Goal: Information Seeking & Learning: Learn about a topic

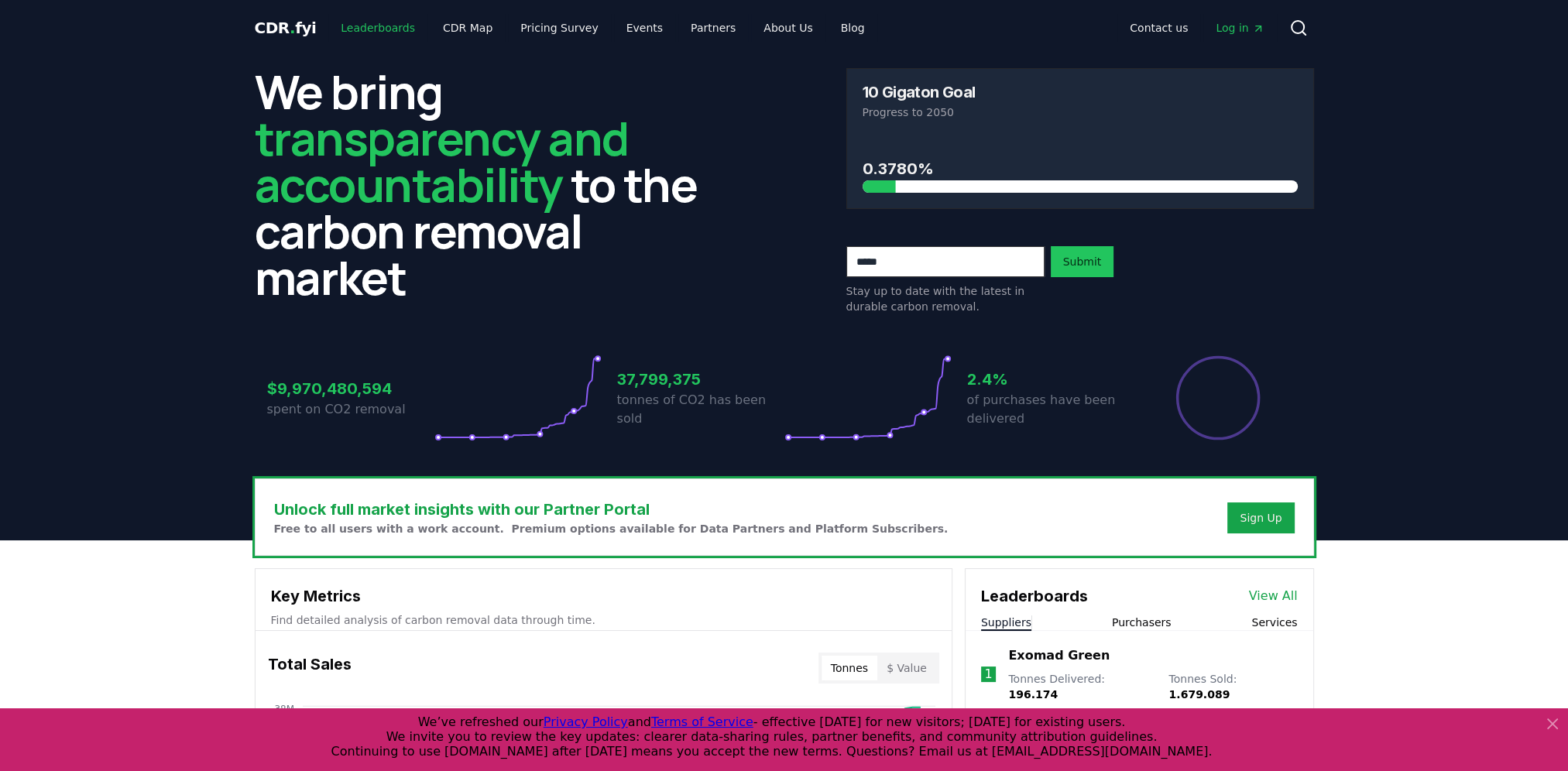
click at [377, 25] on link "Leaderboards" at bounding box center [377, 28] width 99 height 28
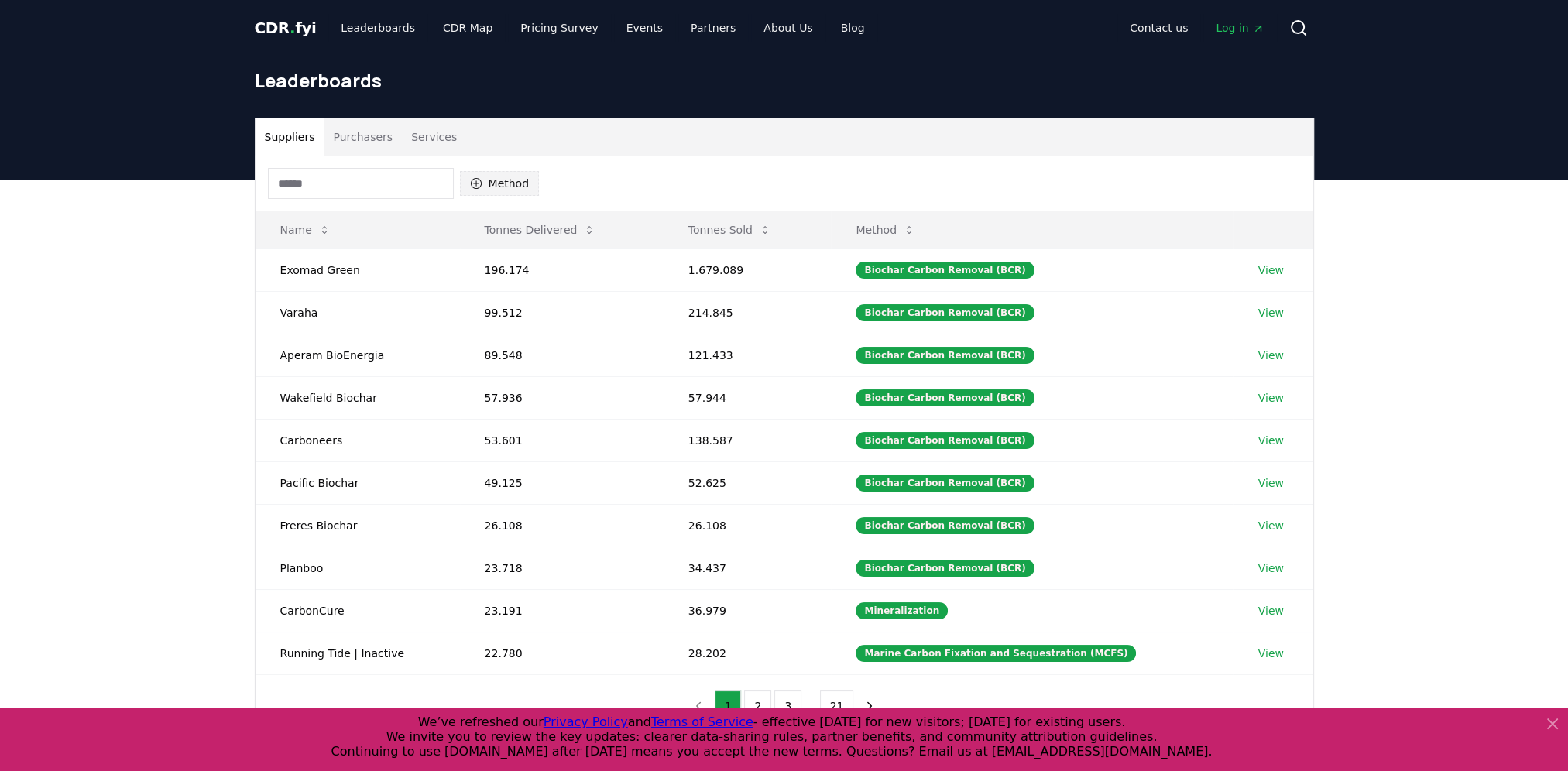
click at [496, 186] on button "Method" at bounding box center [499, 182] width 80 height 24
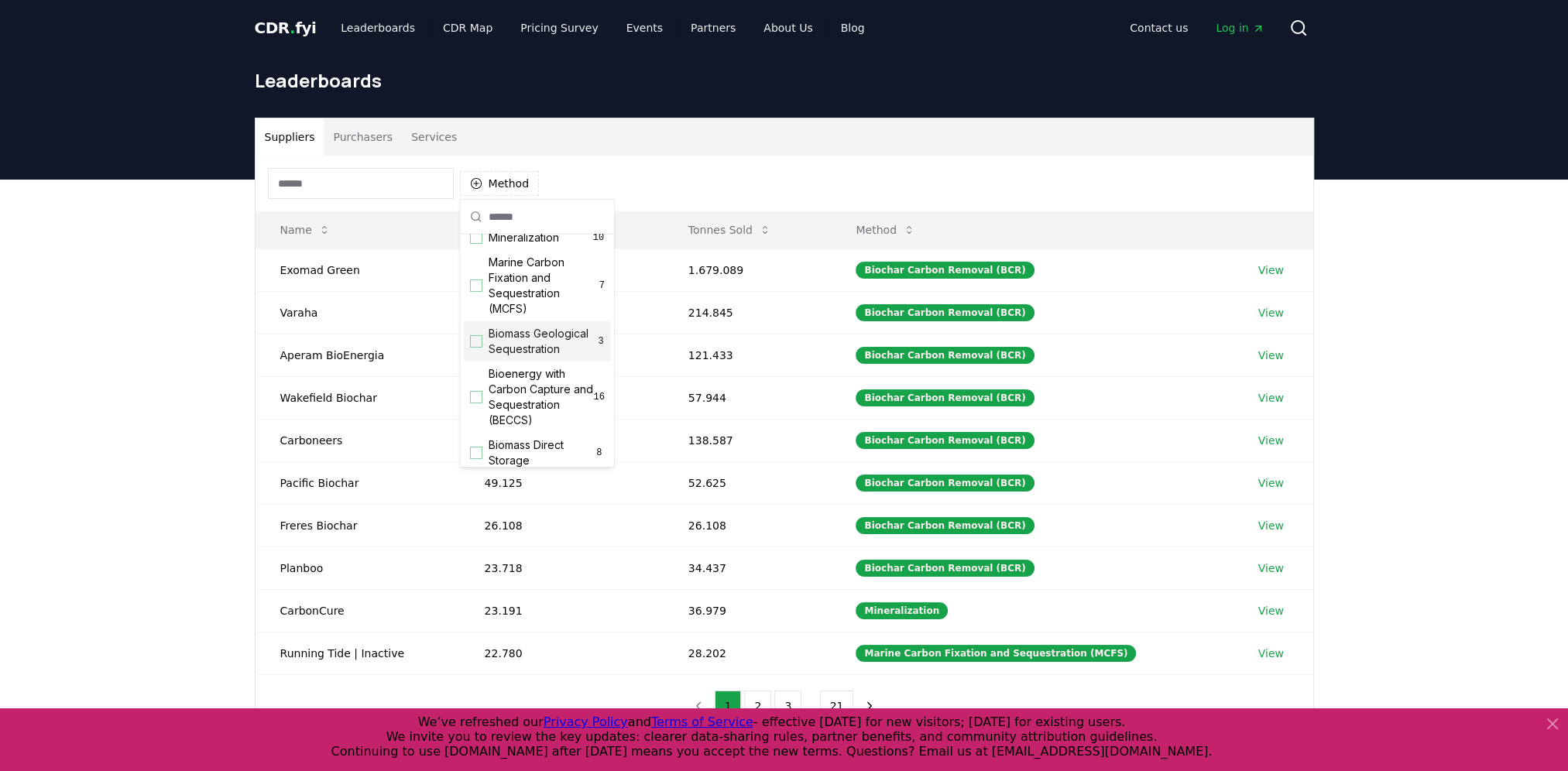
scroll to position [77, 0]
click at [523, 387] on span "Bioenergy with Carbon Capture and Sequestration (BECCS)" at bounding box center [541, 372] width 105 height 62
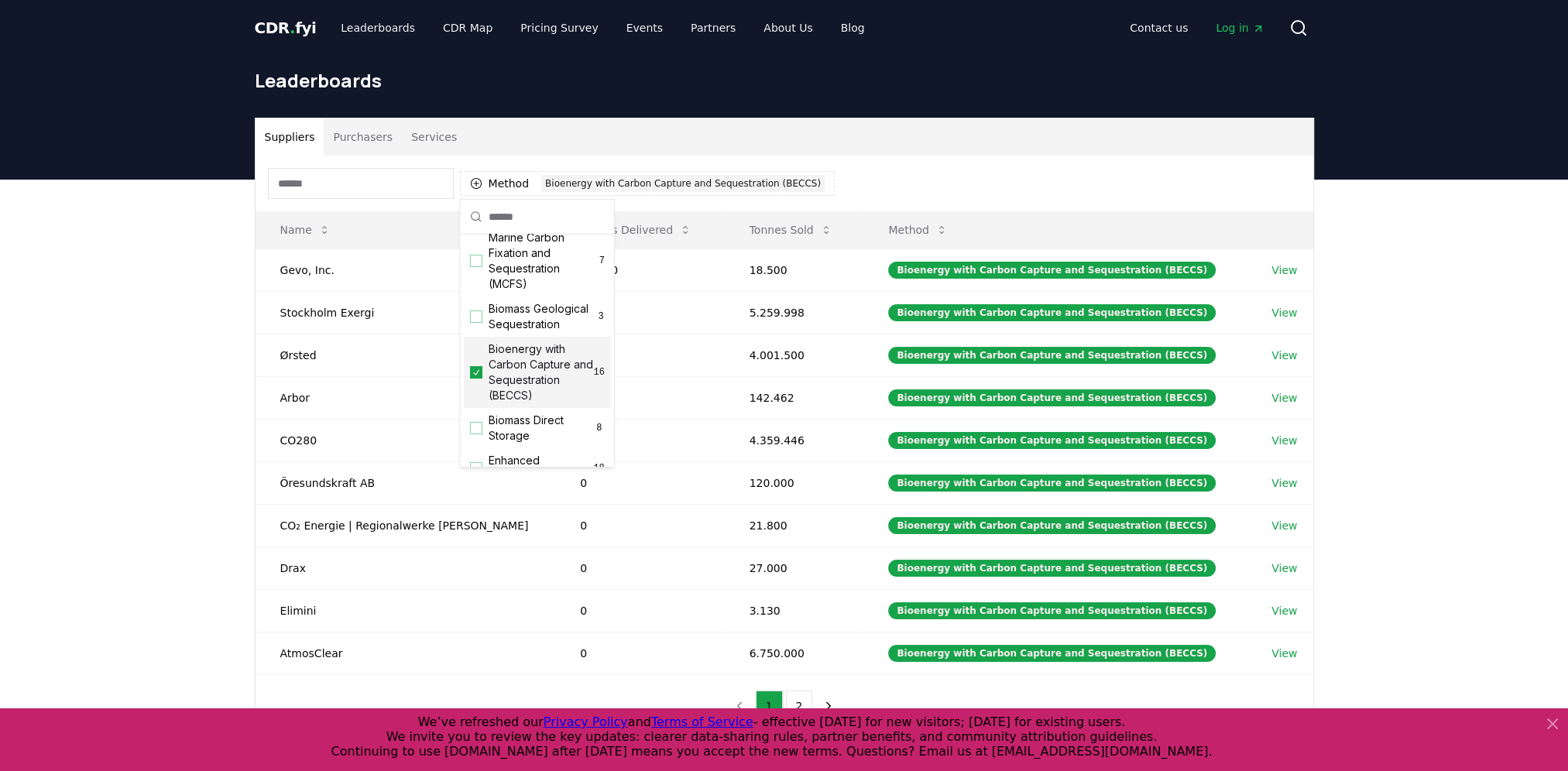
click at [1020, 149] on div "Suppliers Purchasers Services" at bounding box center [784, 137] width 1058 height 37
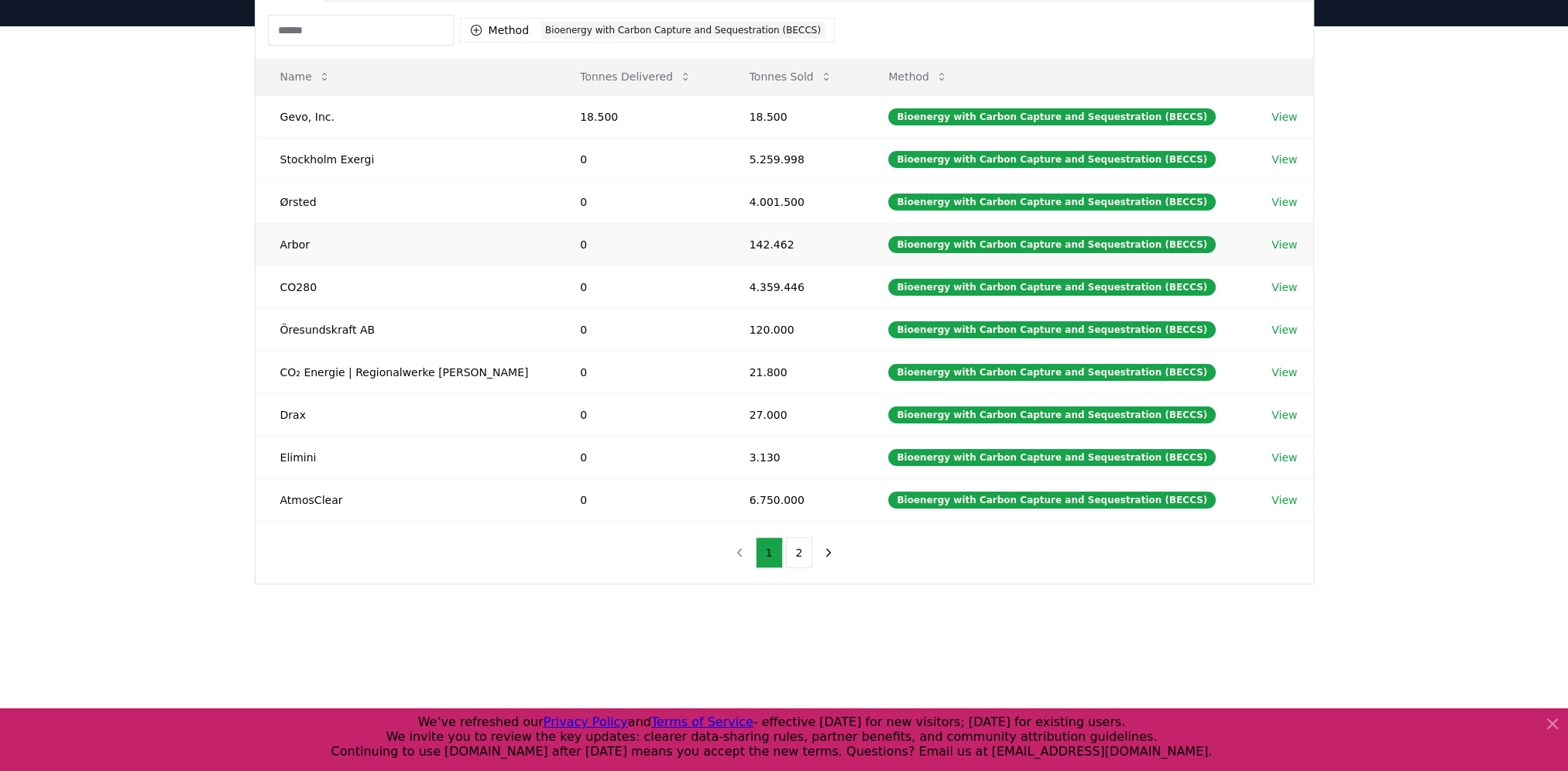
scroll to position [155, 0]
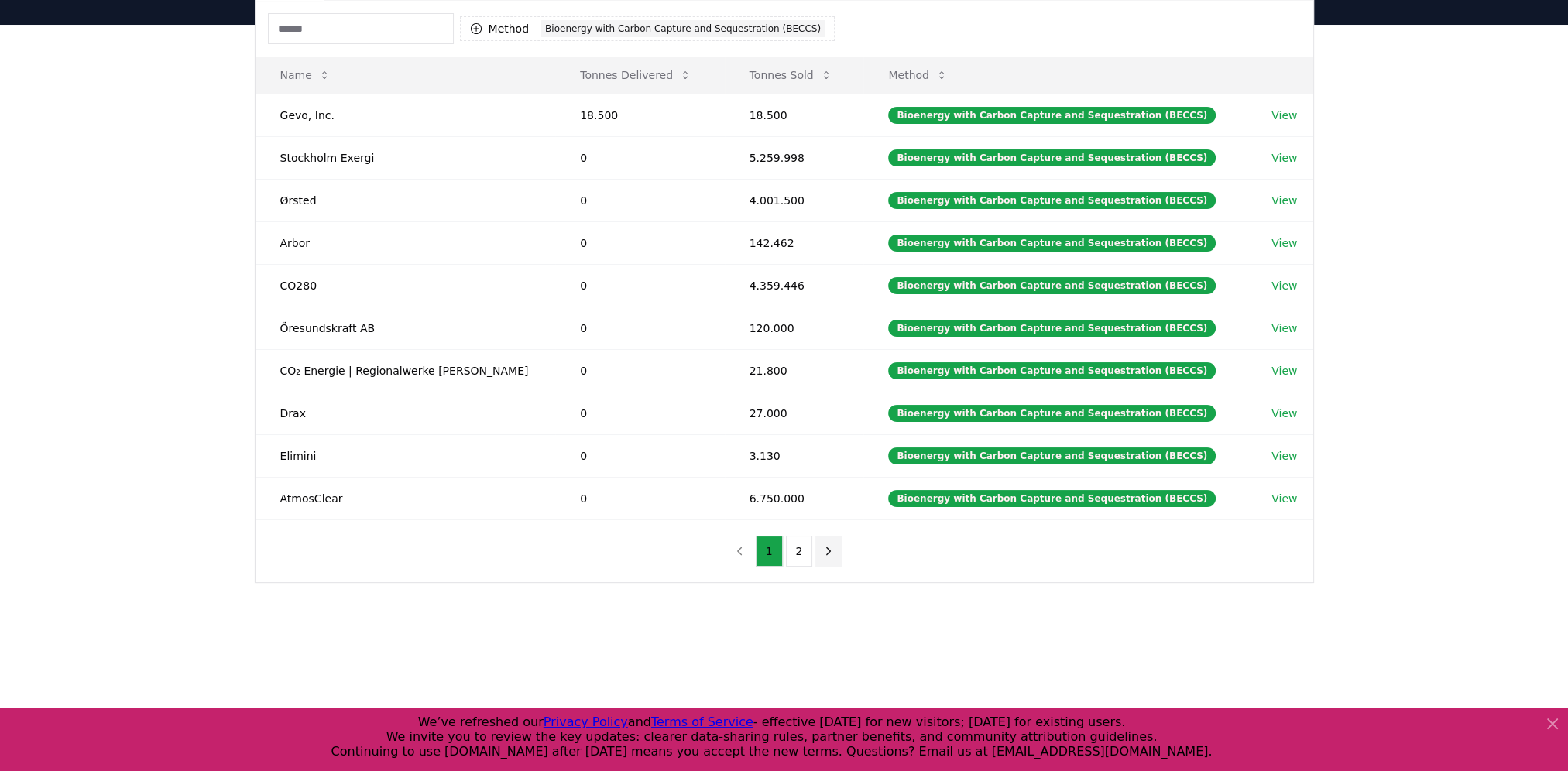
click at [831, 555] on icon "next page" at bounding box center [828, 551] width 14 height 14
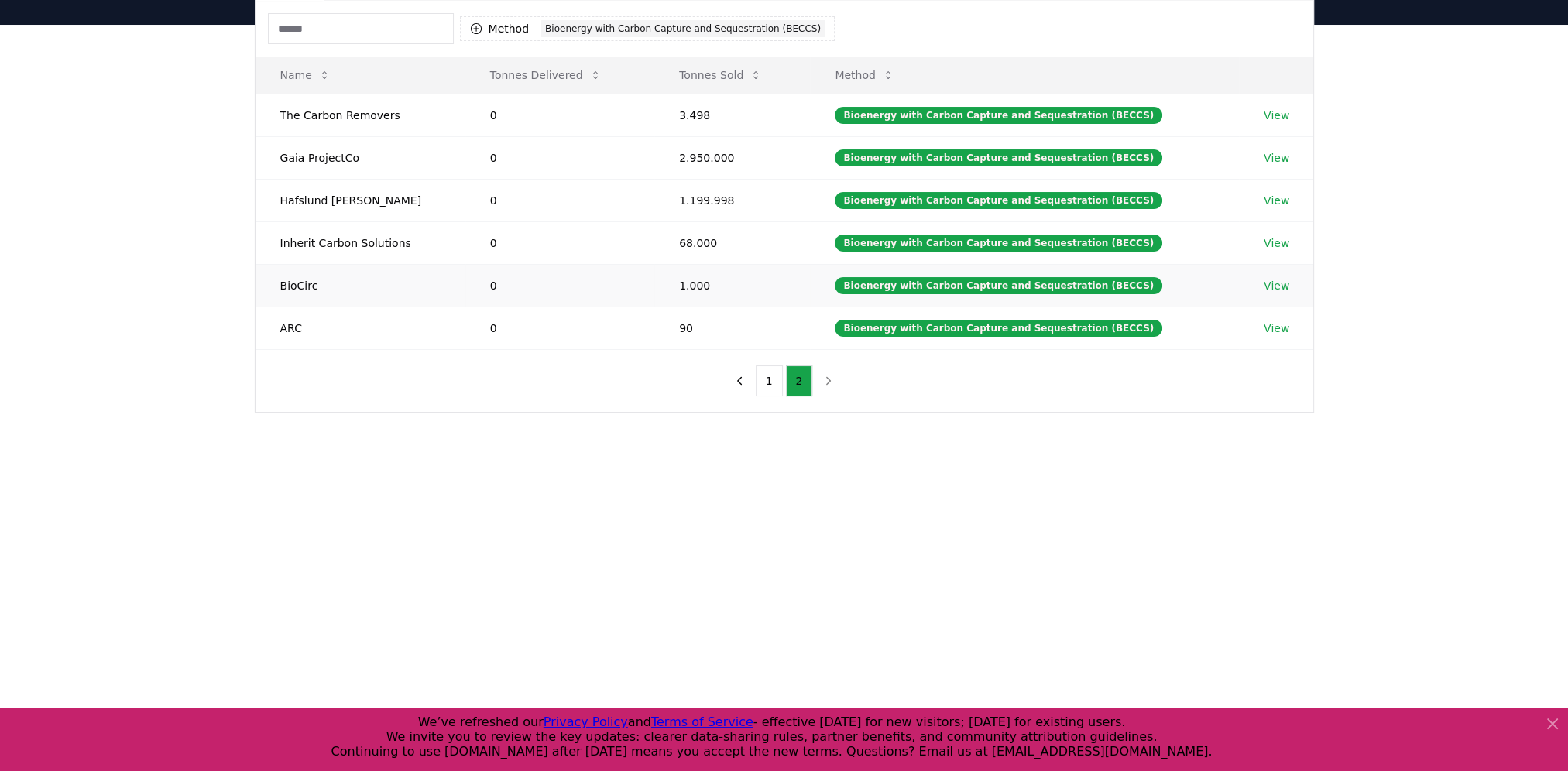
click at [1264, 285] on link "View" at bounding box center [1276, 286] width 25 height 15
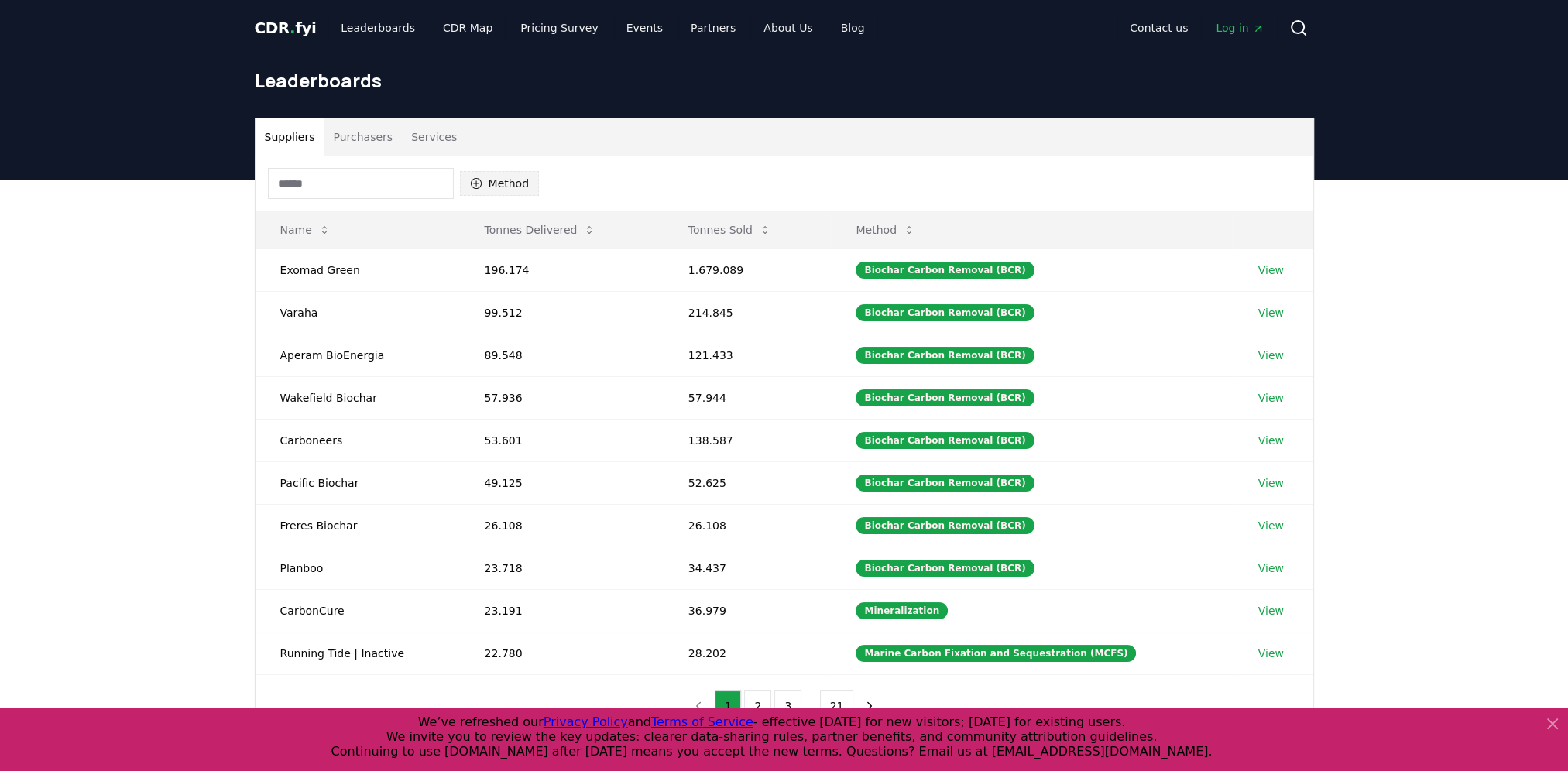
click at [483, 177] on button "Method" at bounding box center [499, 182] width 80 height 24
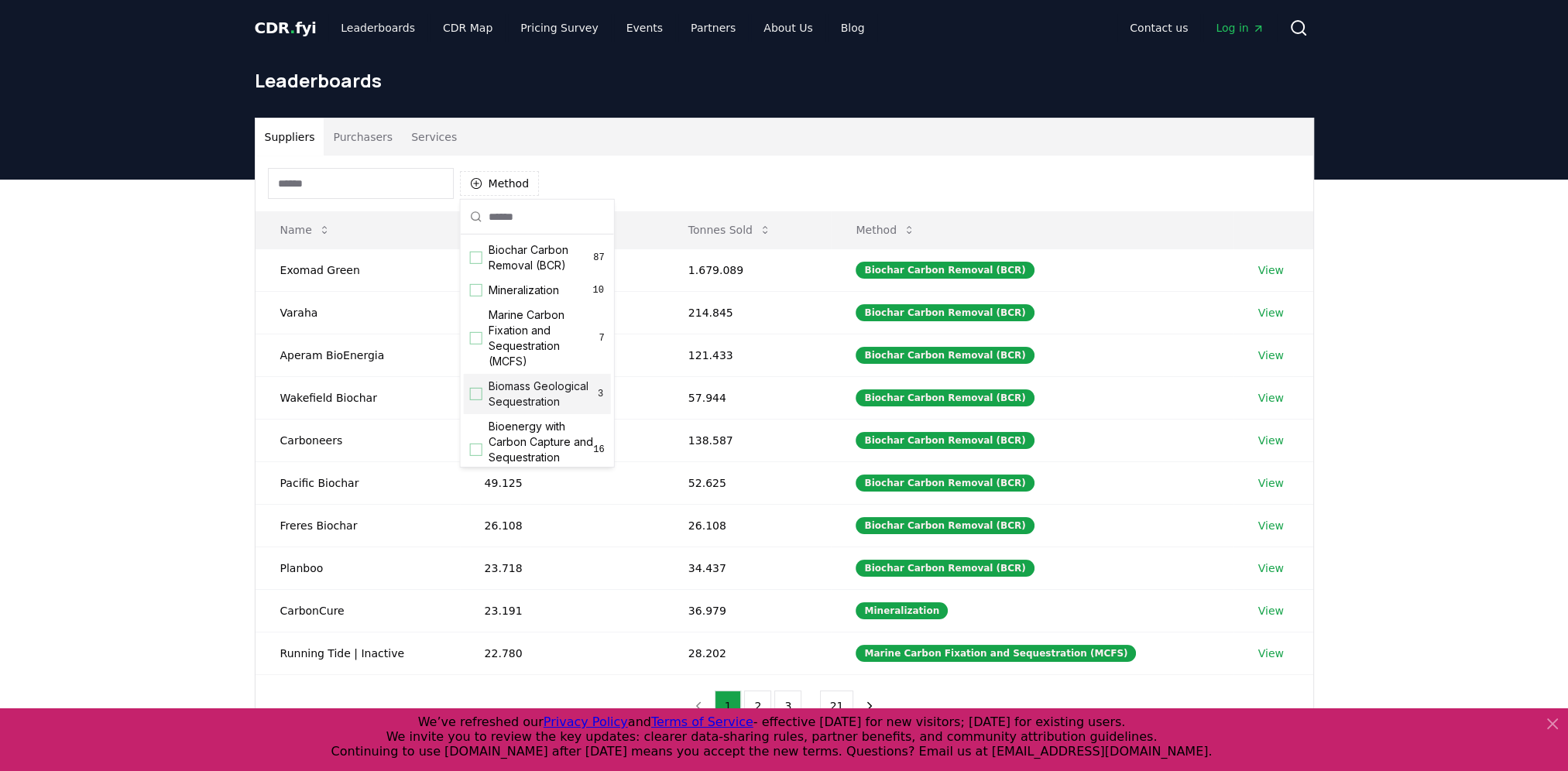
scroll to position [77, 0]
click at [514, 396] on span "Bioenergy with Carbon Capture and Sequestration (BECCS)" at bounding box center [541, 372] width 105 height 62
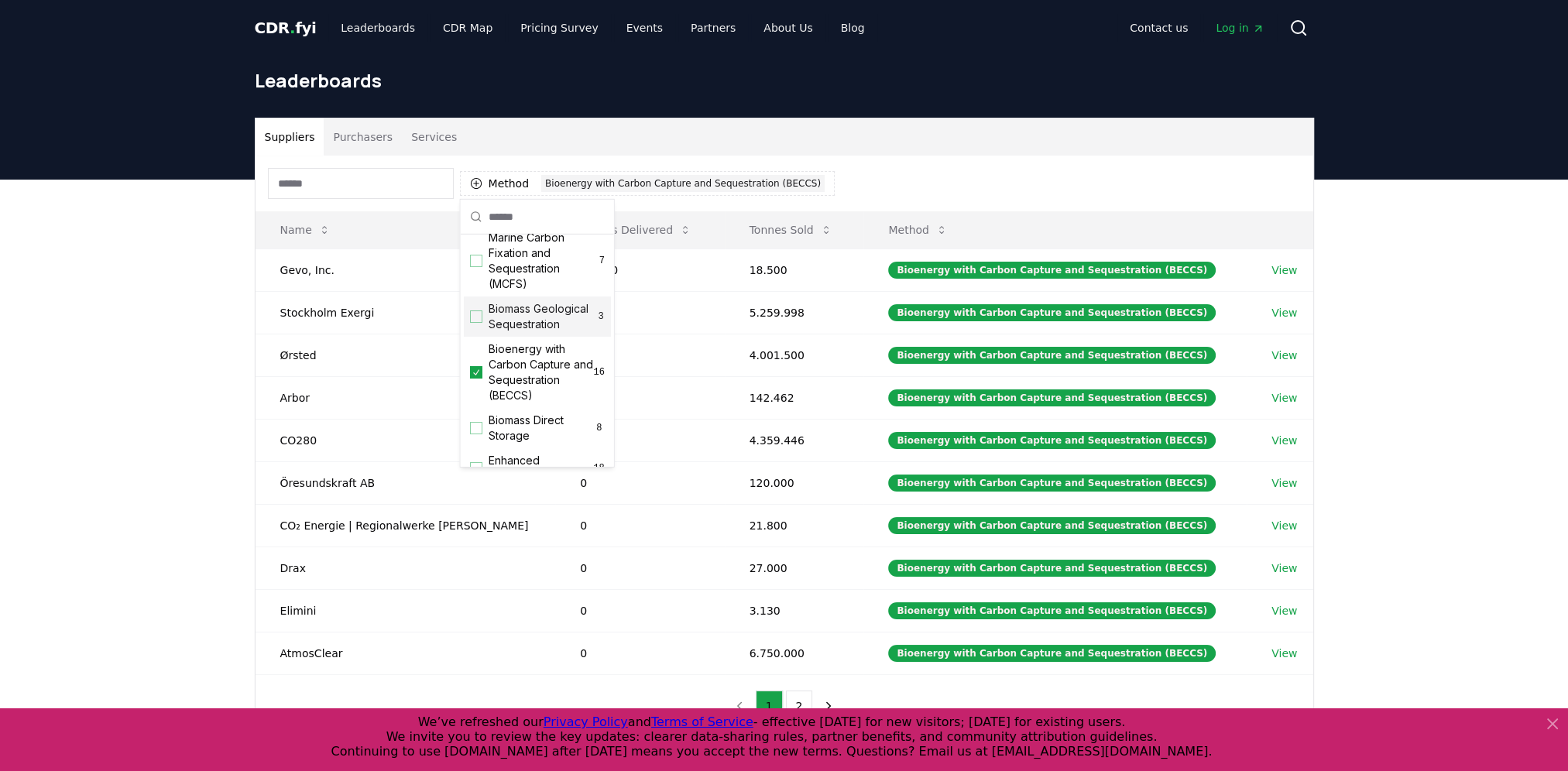
click at [341, 133] on button "Purchasers" at bounding box center [362, 137] width 78 height 37
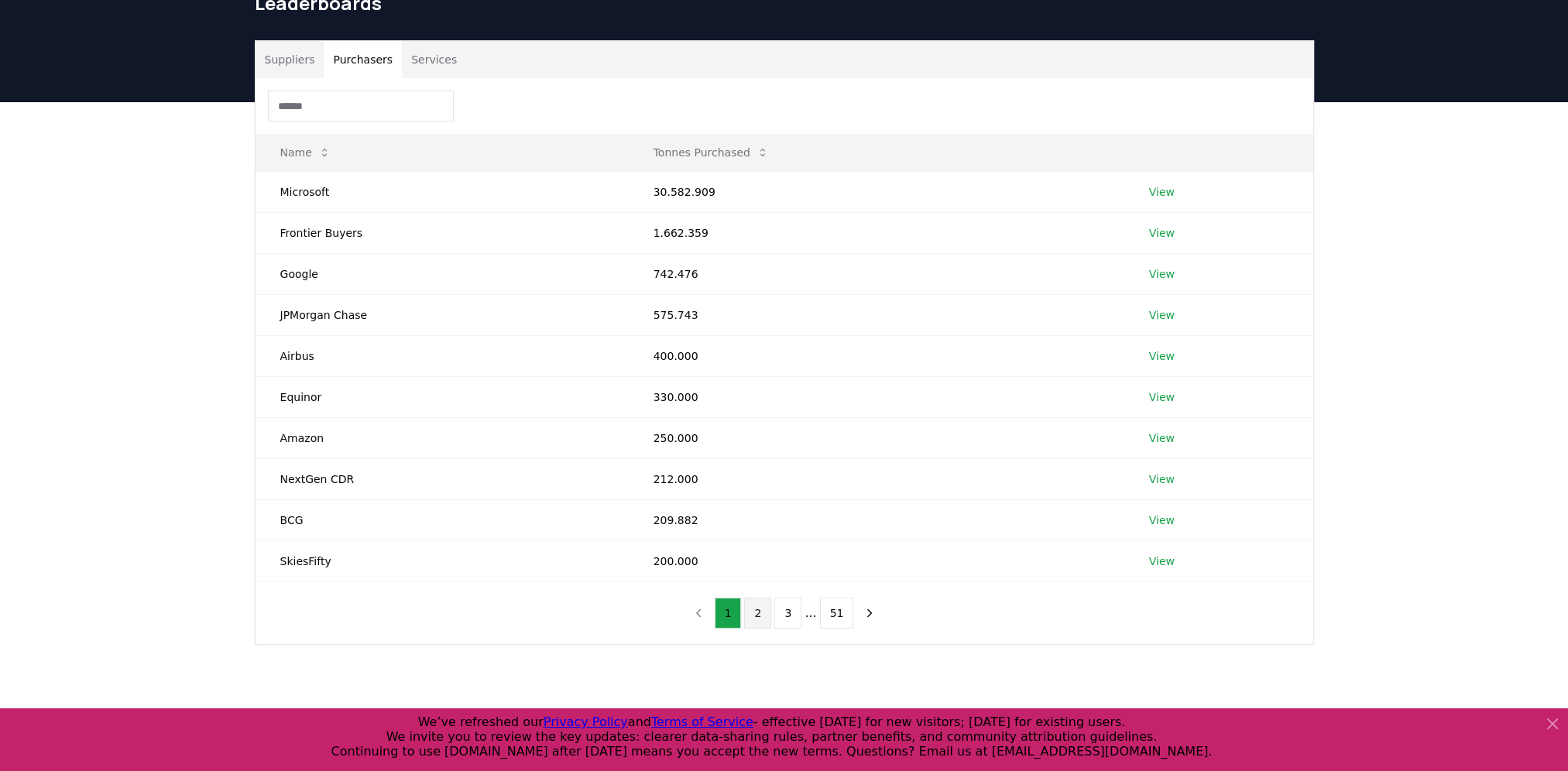
click at [758, 620] on button "2" at bounding box center [758, 613] width 27 height 31
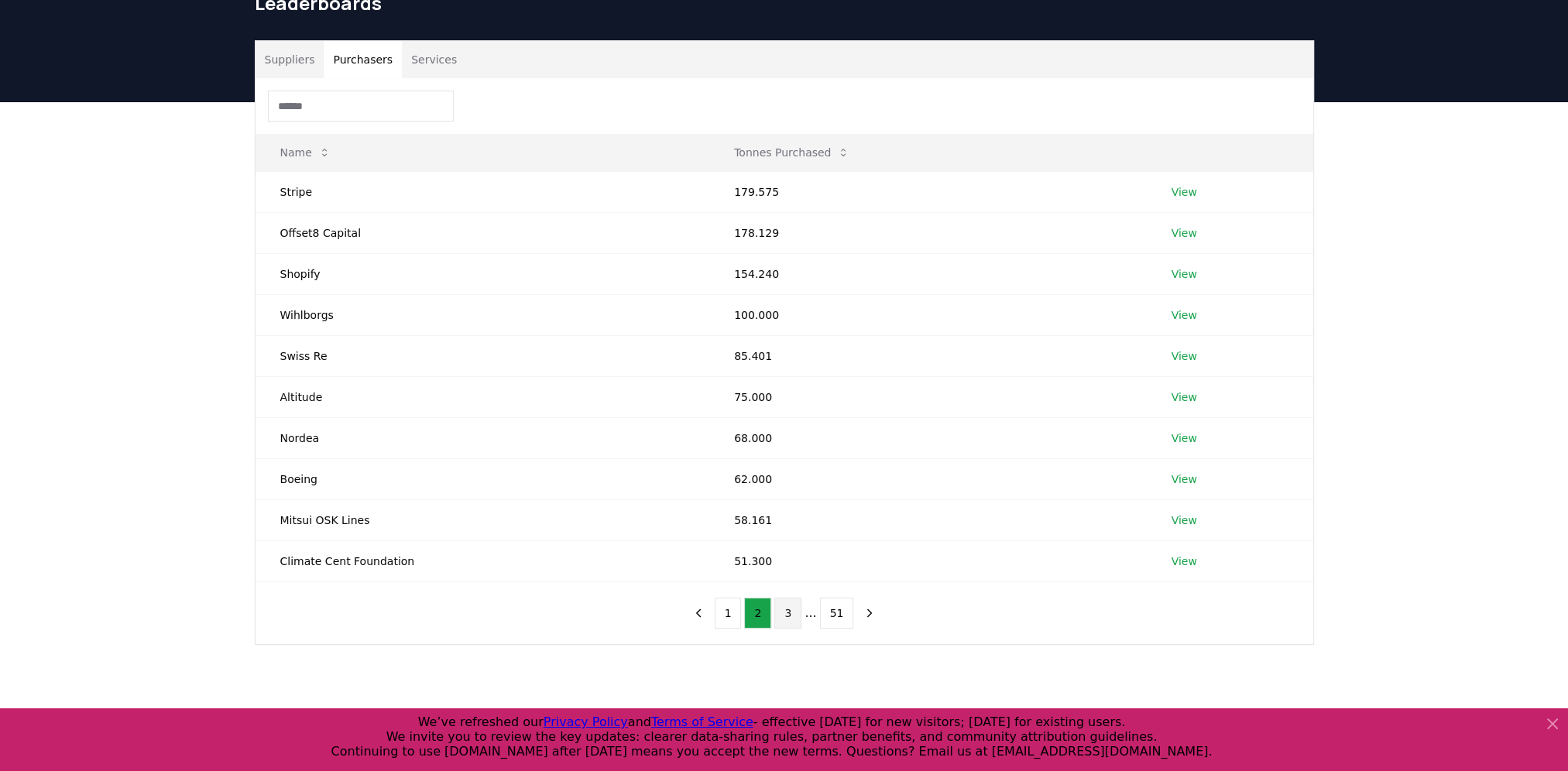
click at [784, 612] on button "3" at bounding box center [788, 613] width 27 height 31
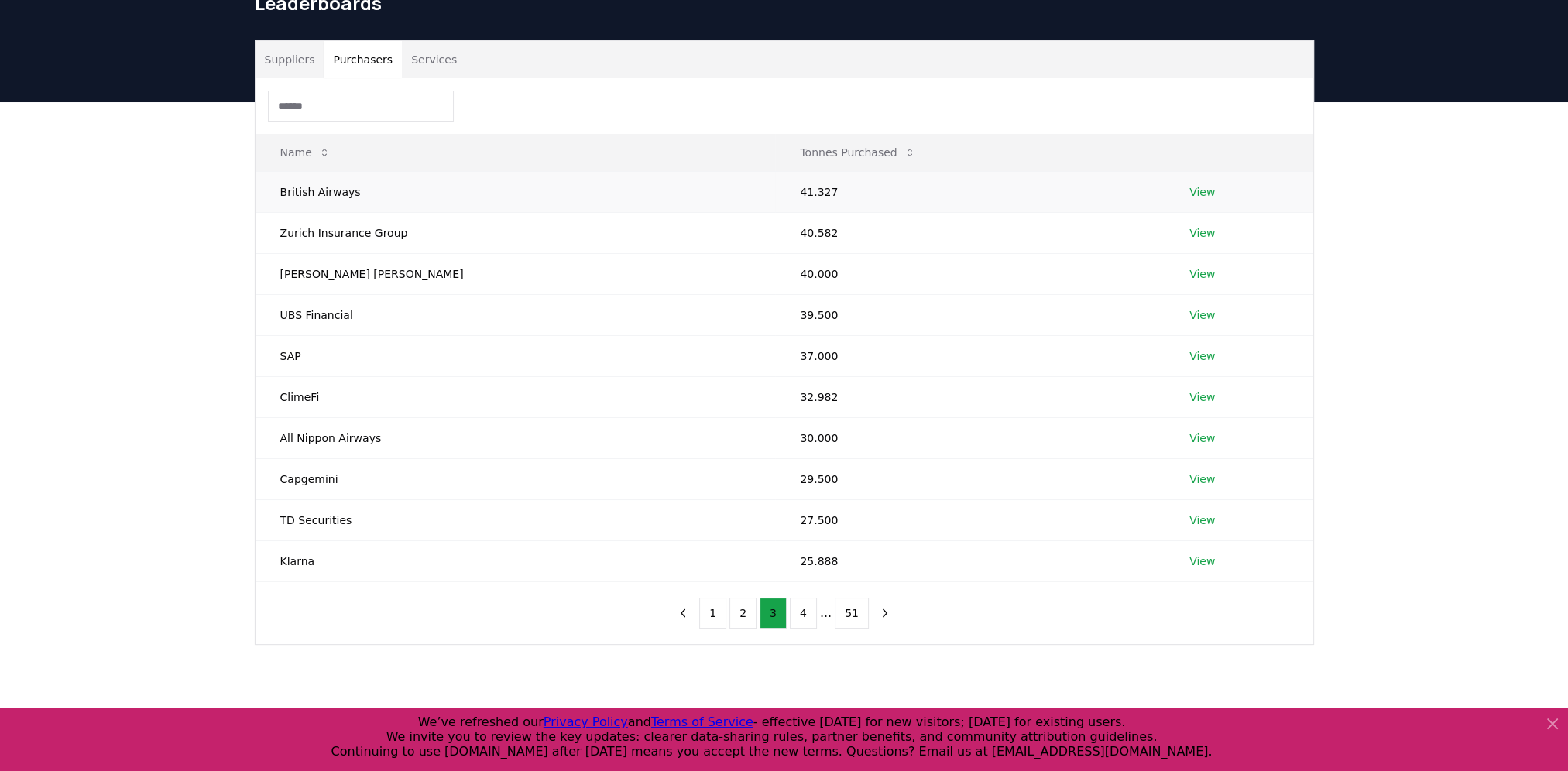
drag, startPoint x: 322, startPoint y: 181, endPoint x: 333, endPoint y: 192, distance: 15.6
click at [323, 184] on td "British Airways" at bounding box center [515, 191] width 520 height 41
click at [1189, 180] on td "View" at bounding box center [1238, 191] width 148 height 41
click at [1189, 186] on link "View" at bounding box center [1201, 192] width 25 height 15
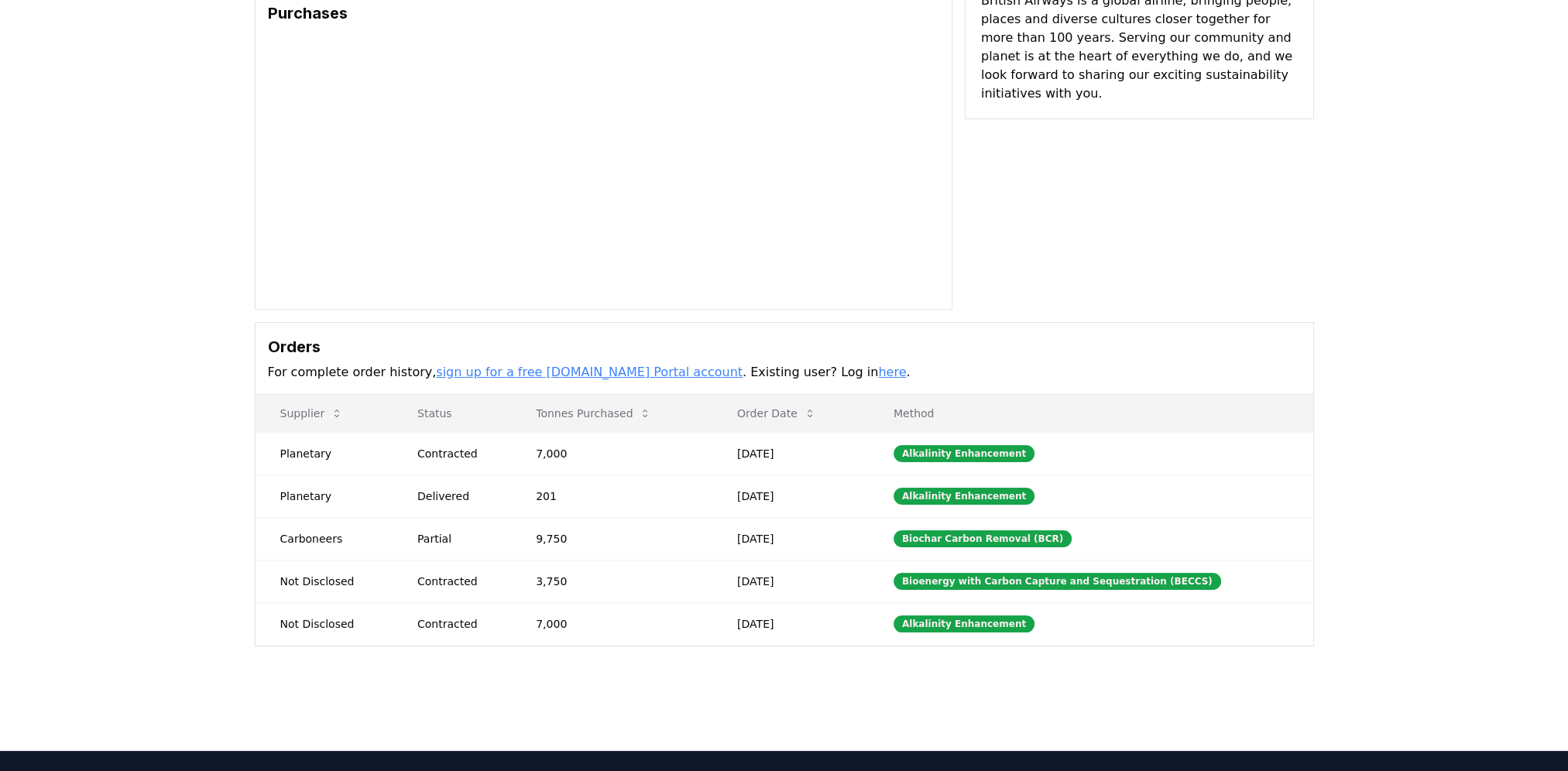
scroll to position [155, 0]
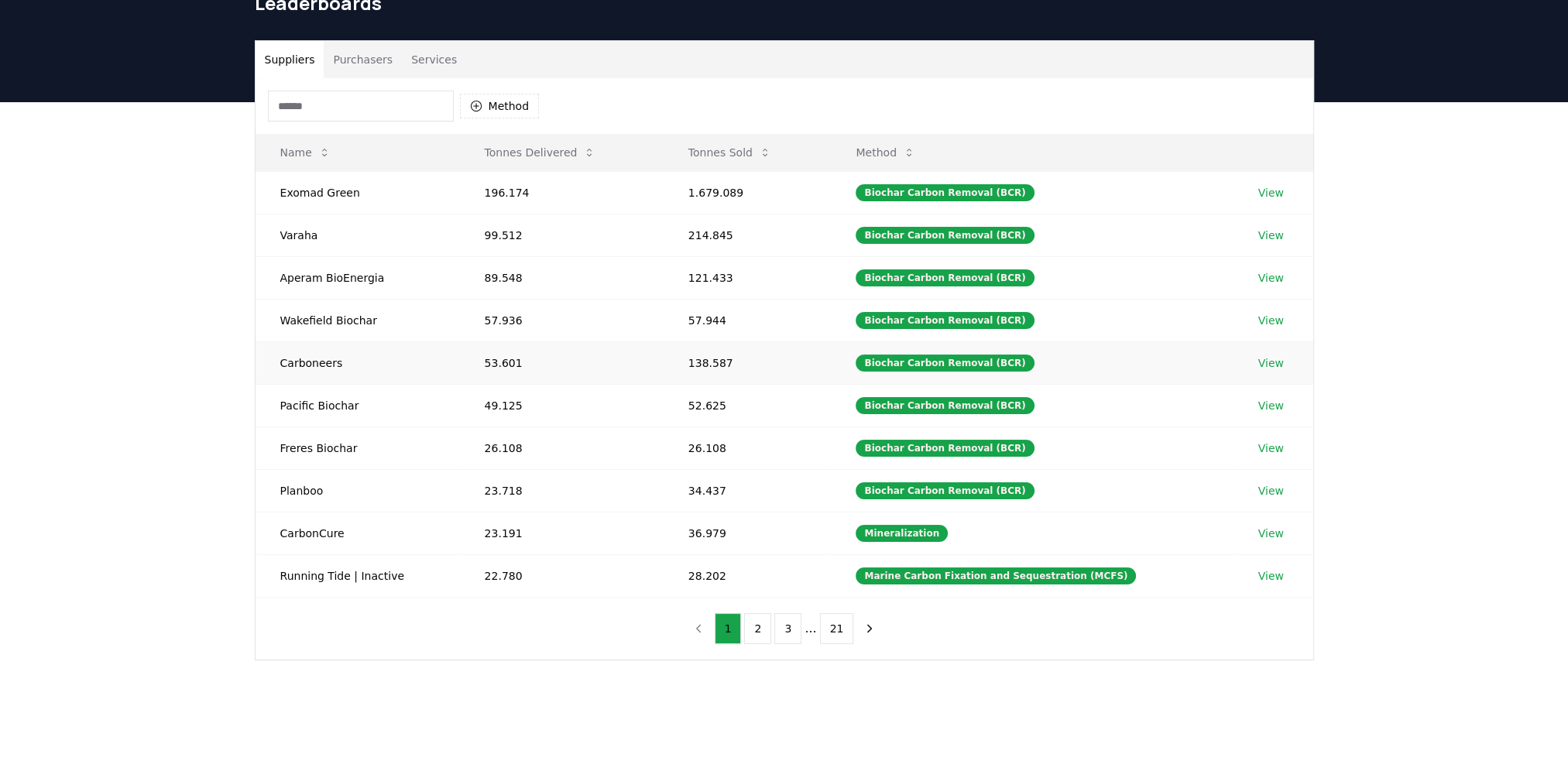
scroll to position [77, 0]
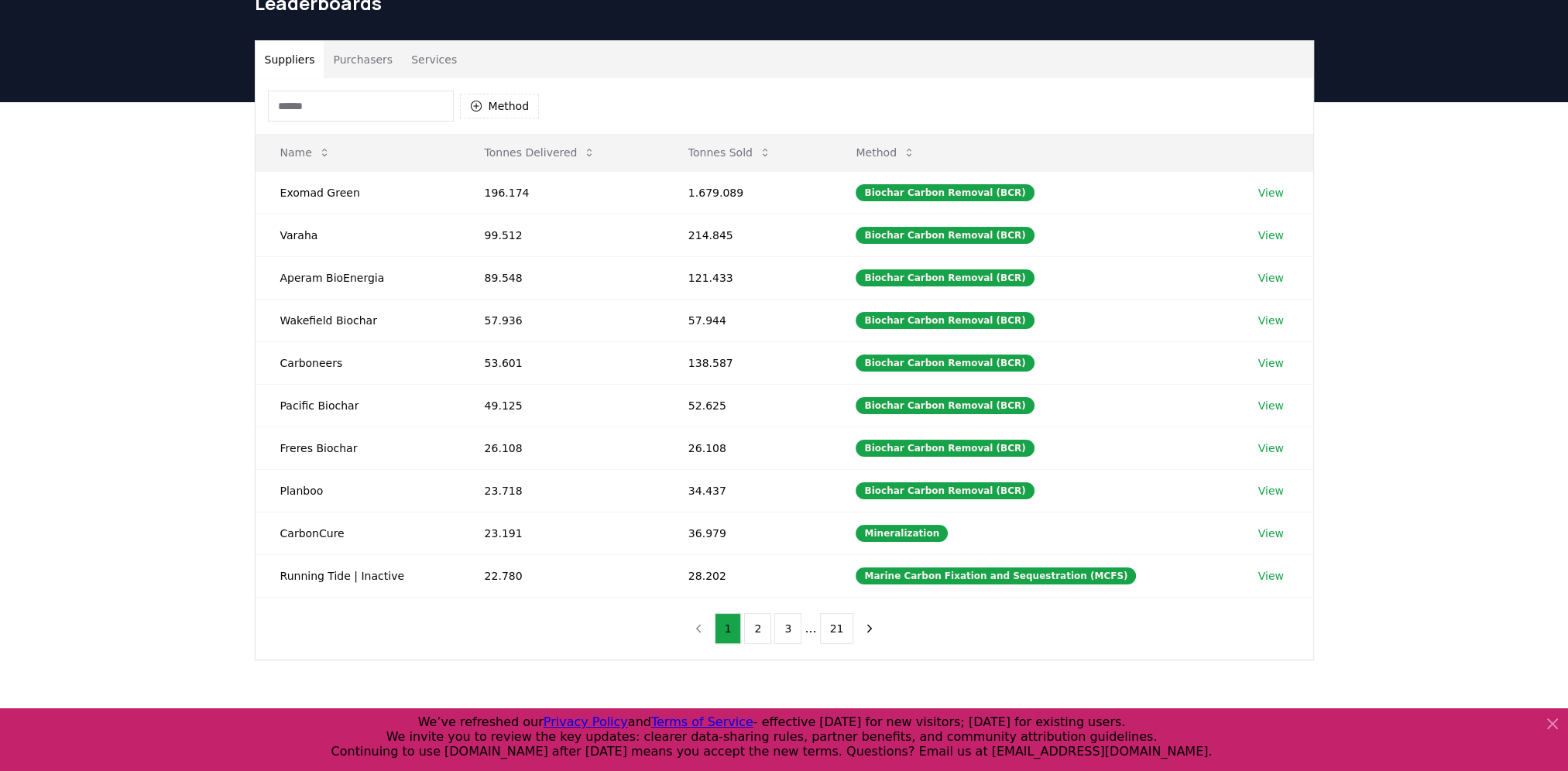
click at [362, 69] on button "Purchasers" at bounding box center [362, 60] width 78 height 37
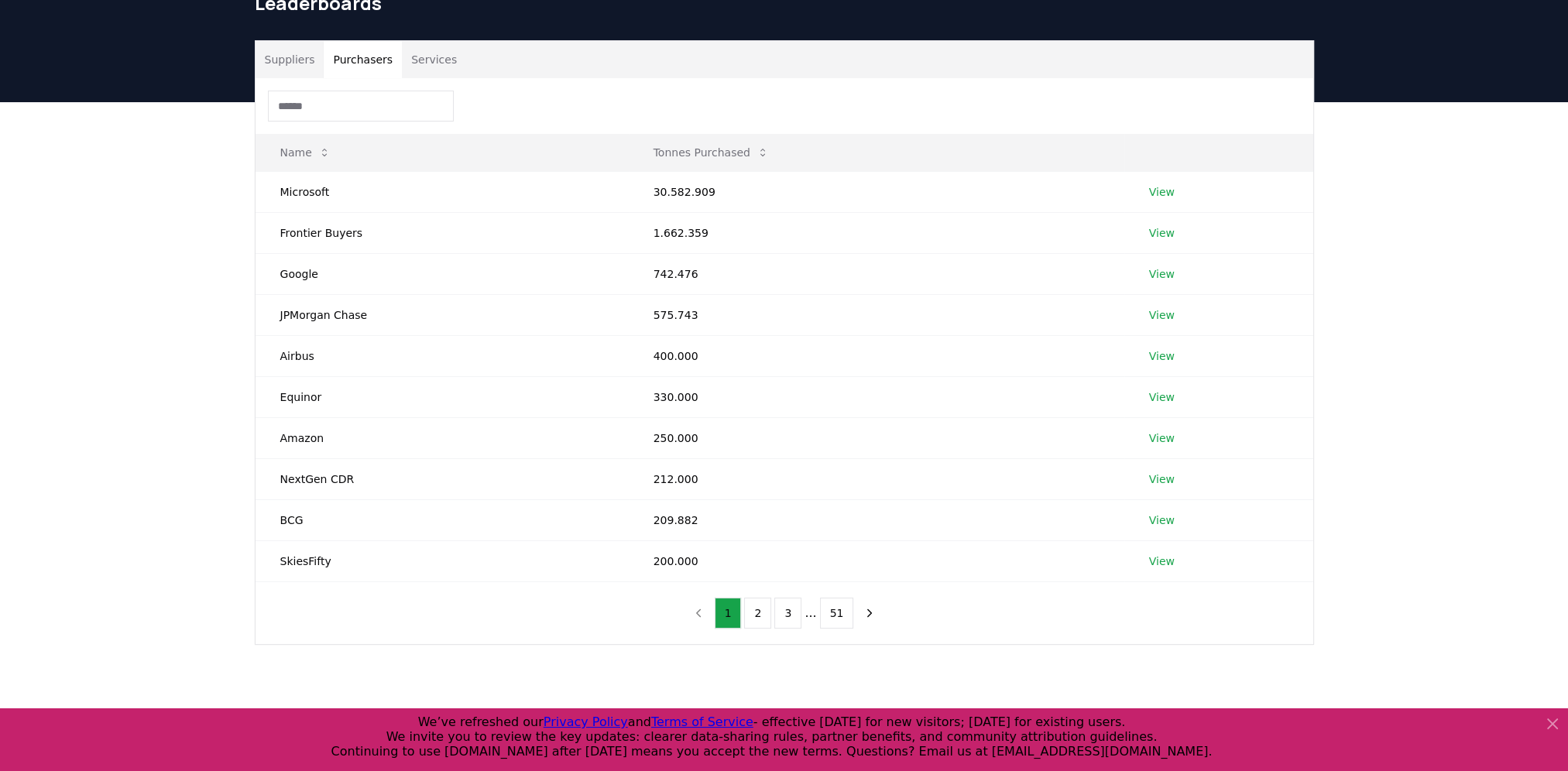
click at [418, 52] on button "Services" at bounding box center [434, 60] width 64 height 37
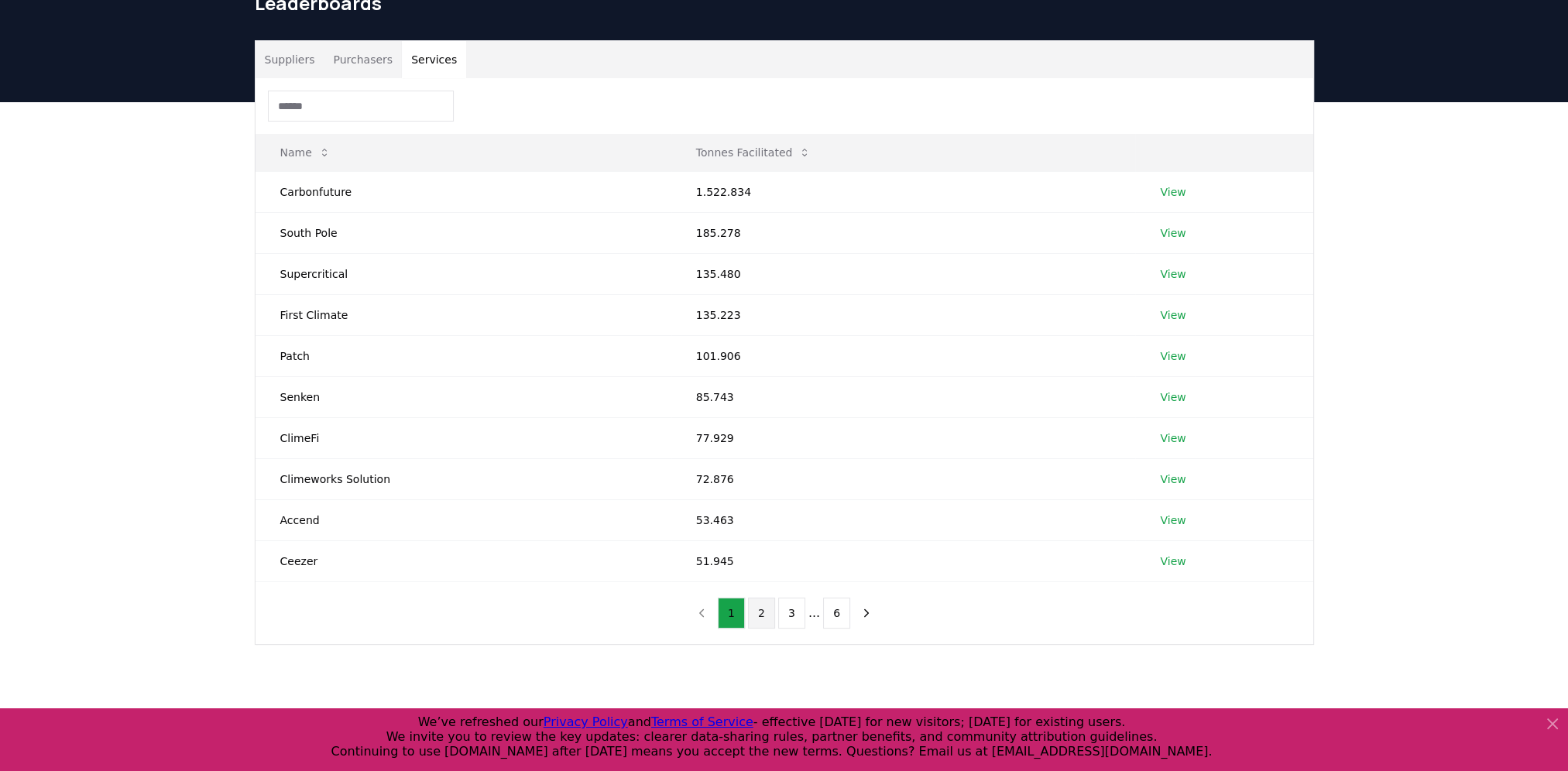
click at [753, 620] on button "2" at bounding box center [761, 613] width 27 height 31
click at [798, 610] on button "3" at bounding box center [791, 613] width 27 height 31
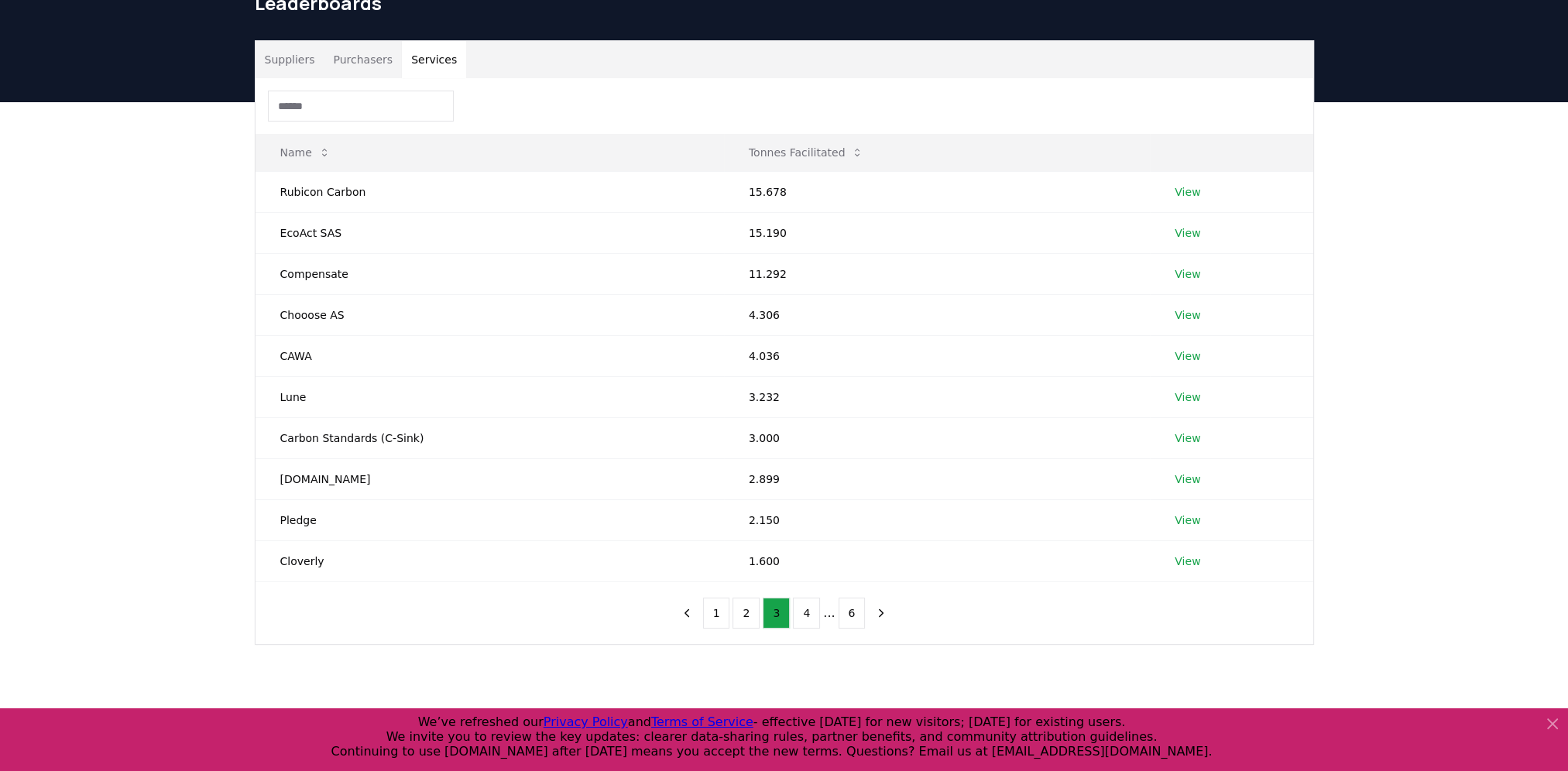
click at [718, 613] on button "1" at bounding box center [716, 613] width 27 height 31
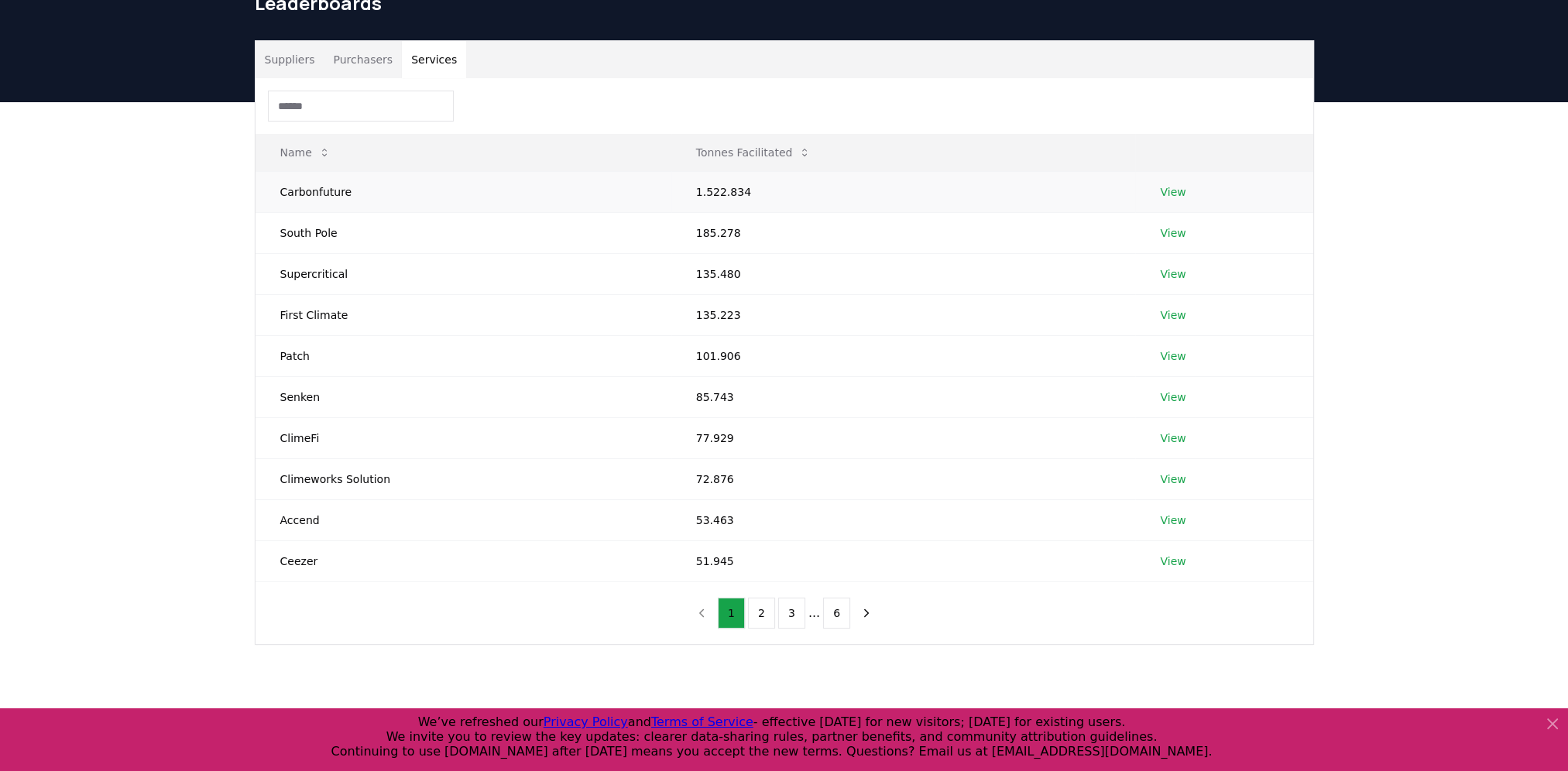
click at [1179, 186] on link "View" at bounding box center [1172, 192] width 25 height 15
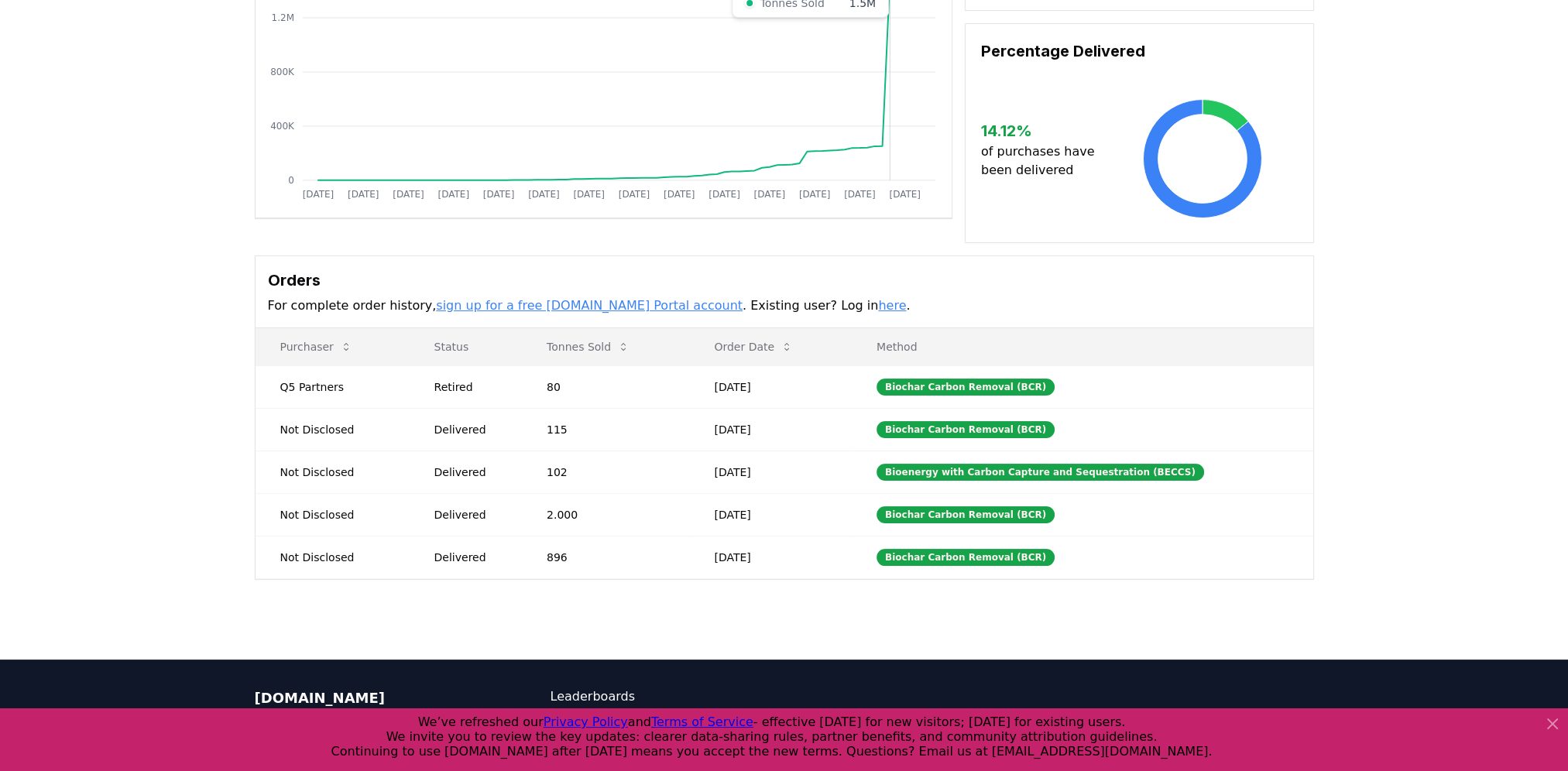
scroll to position [232, 0]
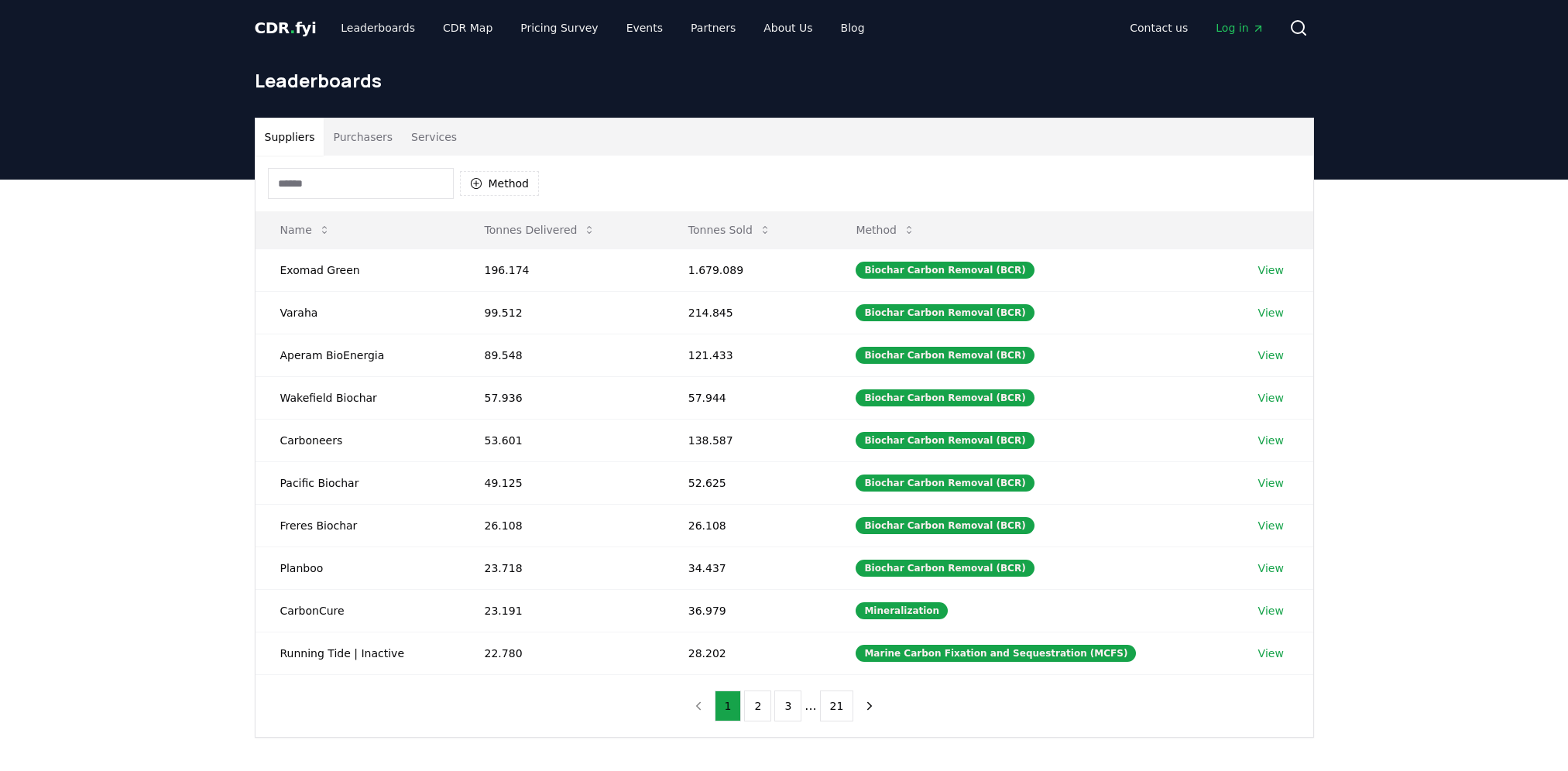
scroll to position [77, 0]
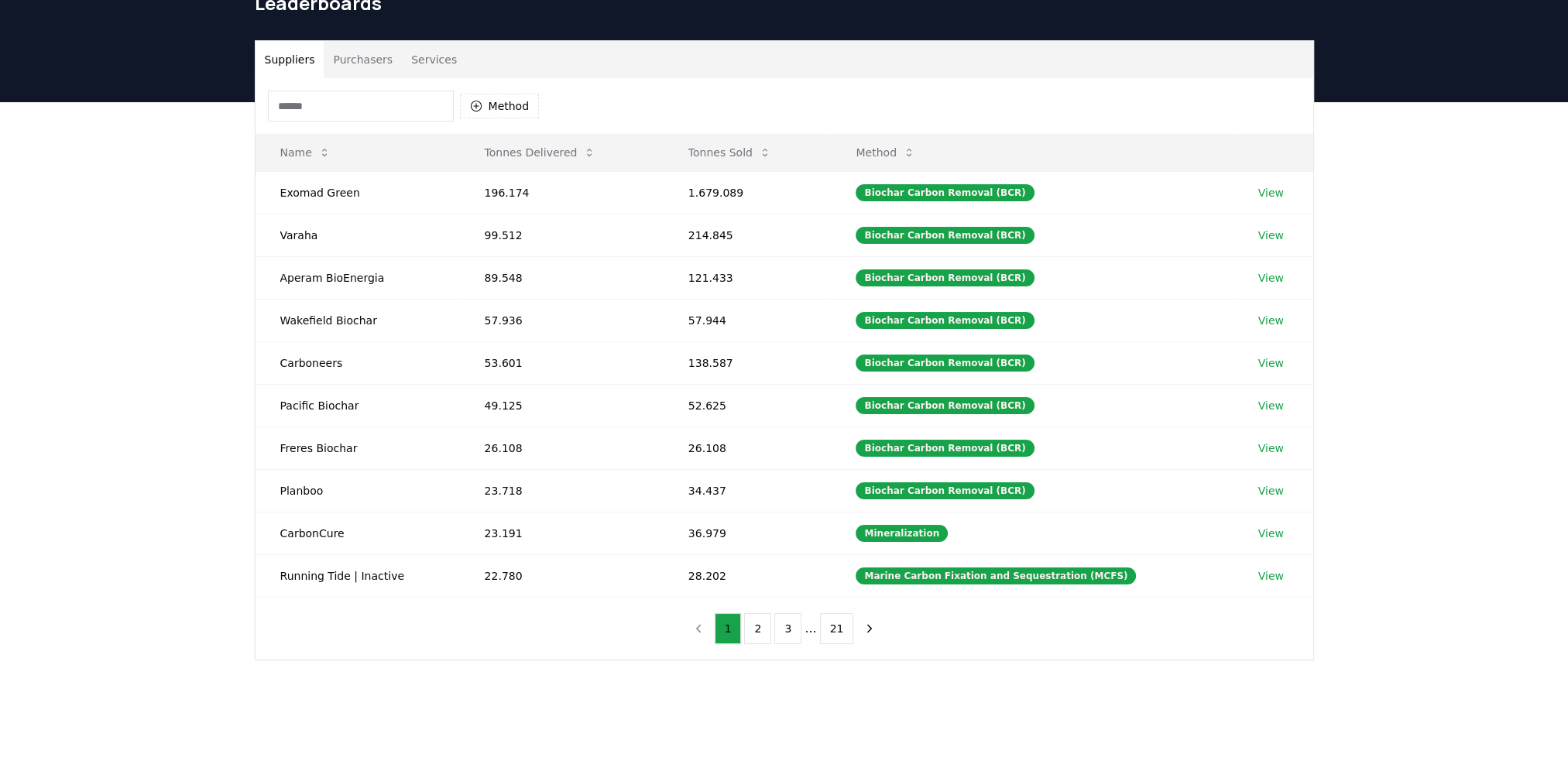
click at [342, 55] on button "Purchasers" at bounding box center [362, 60] width 78 height 37
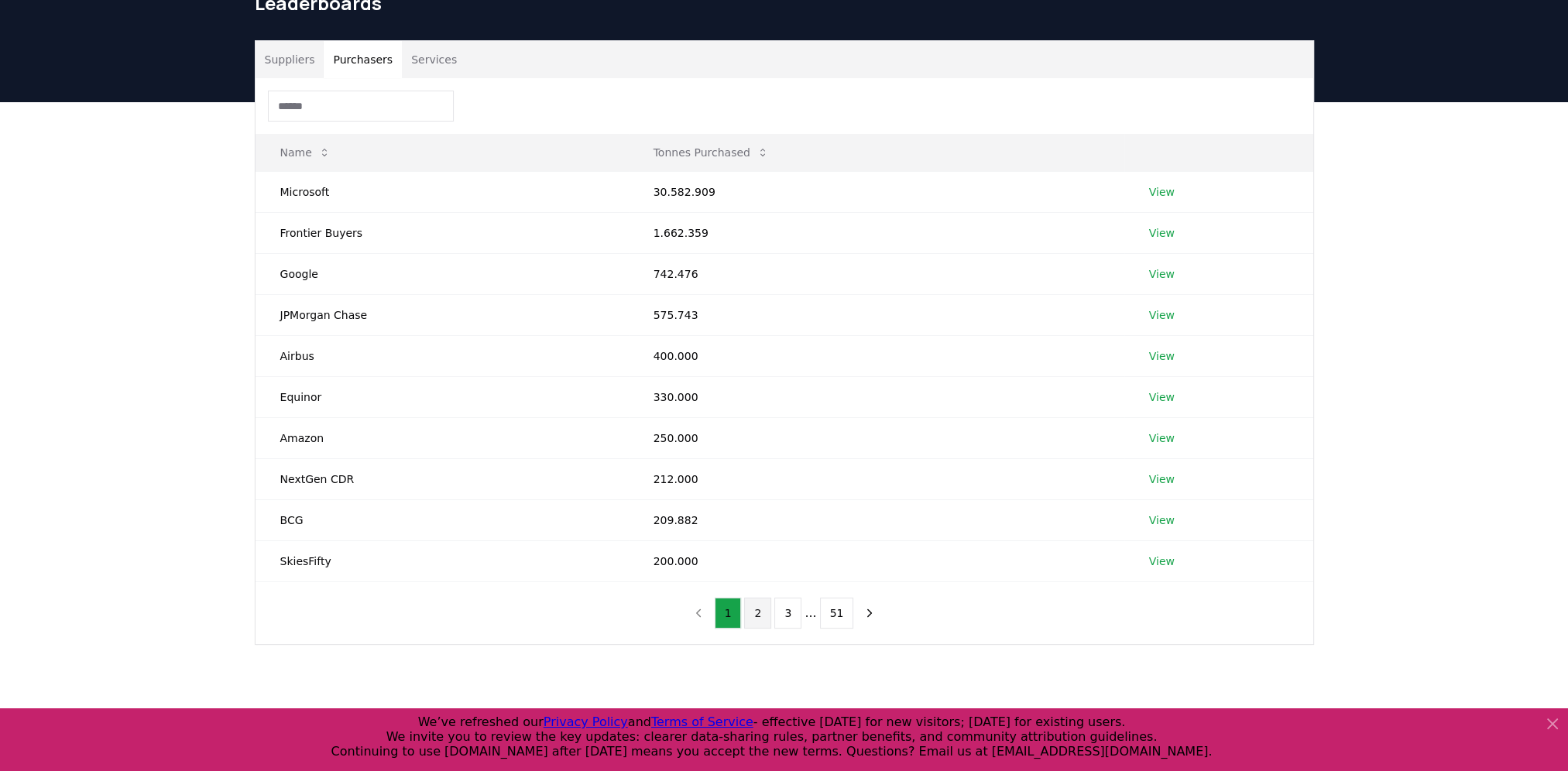
click at [759, 617] on button "2" at bounding box center [758, 613] width 27 height 31
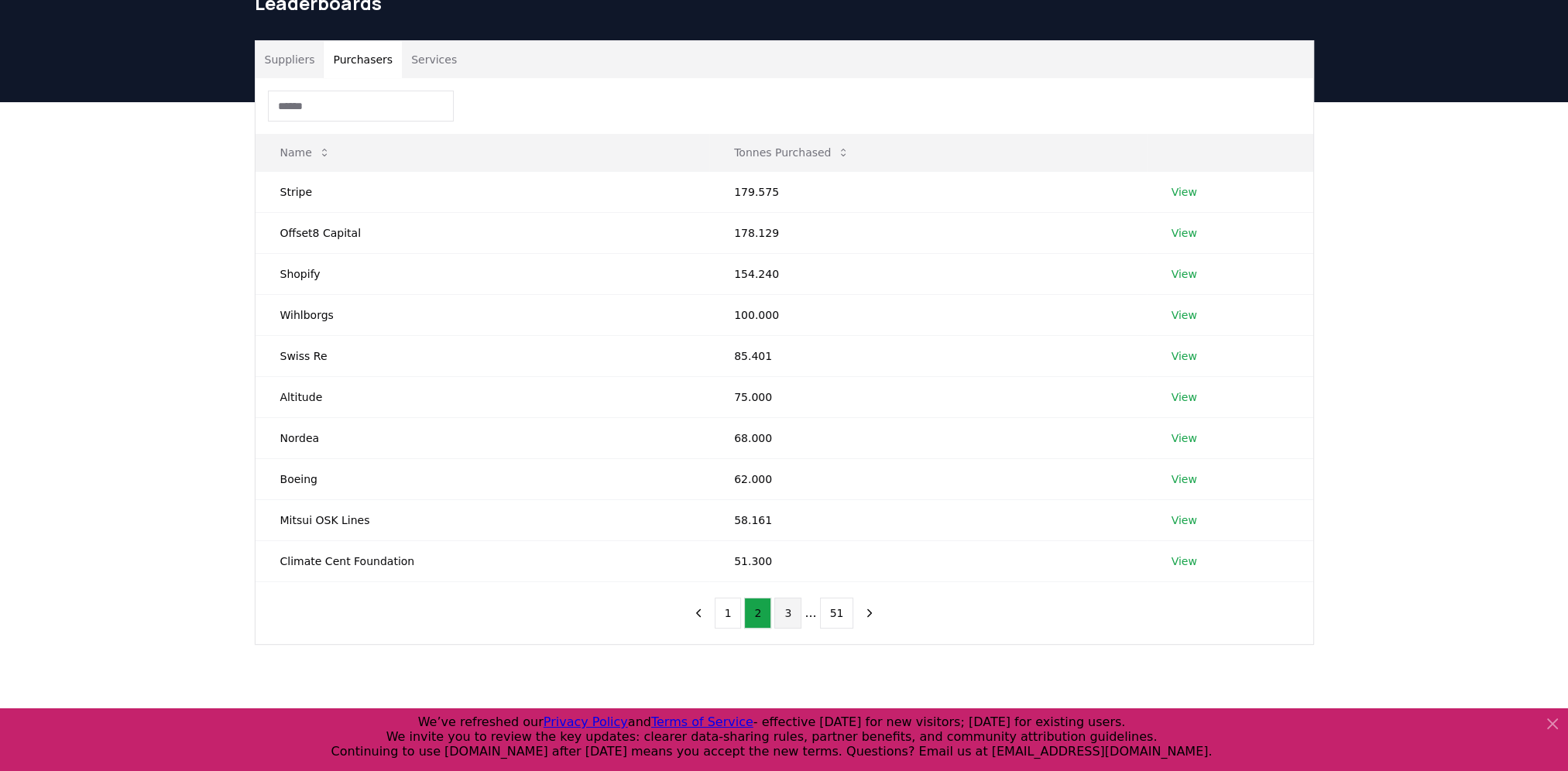
click at [786, 615] on button "3" at bounding box center [788, 613] width 27 height 31
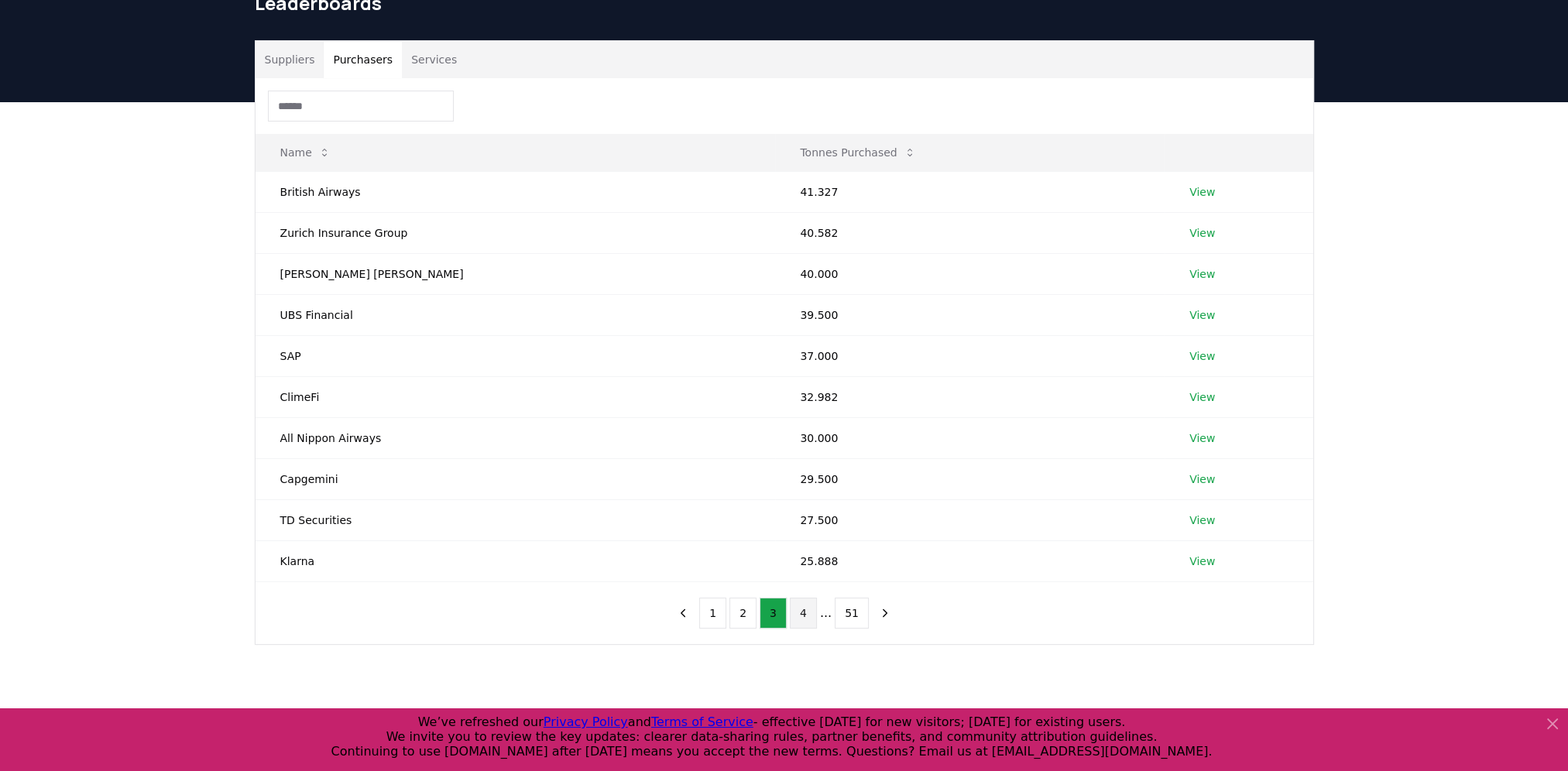
click at [802, 620] on button "4" at bounding box center [803, 613] width 27 height 31
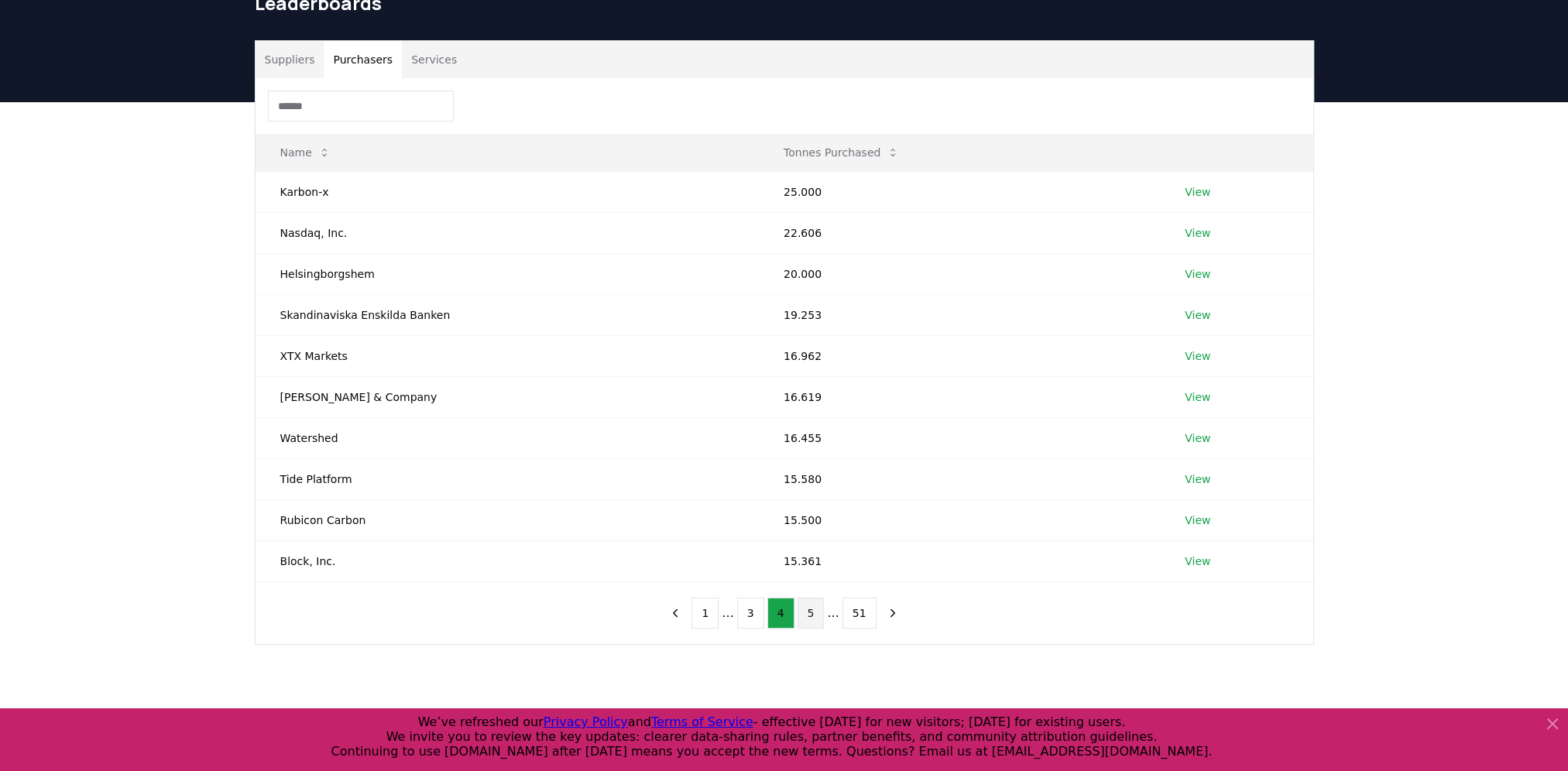
click at [801, 622] on button "5" at bounding box center [810, 613] width 27 height 31
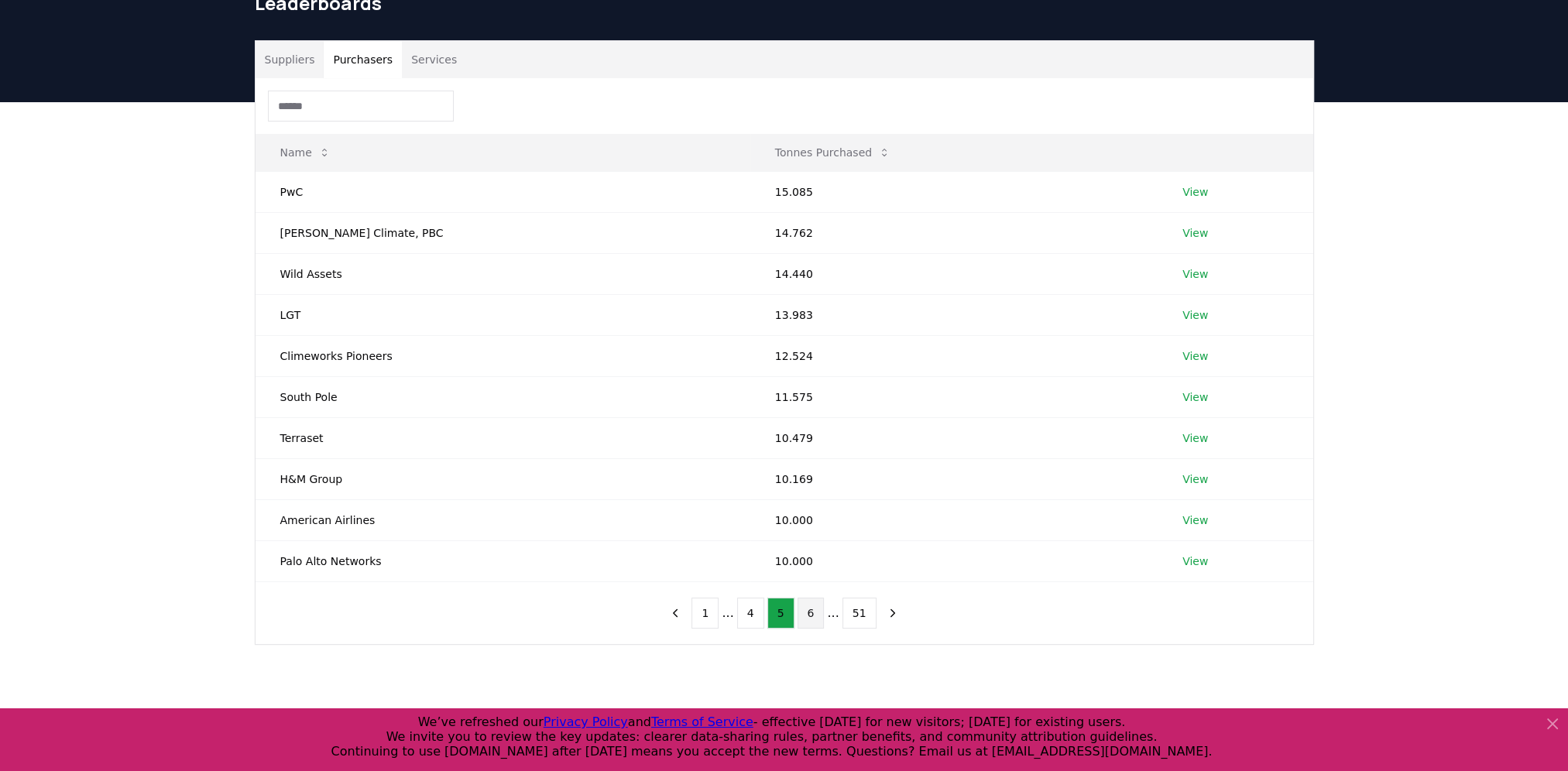
click at [817, 605] on button "6" at bounding box center [810, 613] width 27 height 31
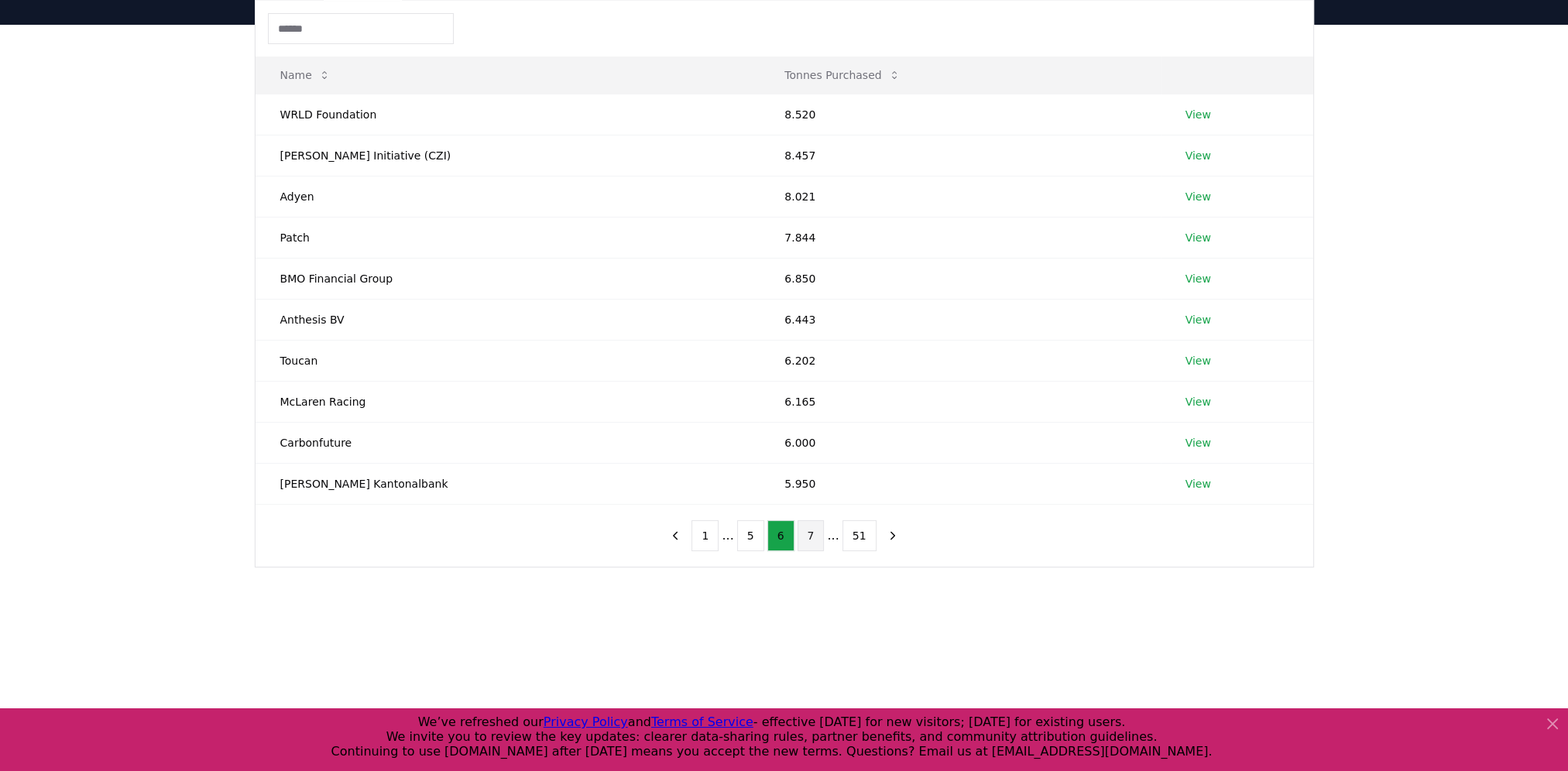
click at [800, 531] on button "7" at bounding box center [810, 536] width 27 height 31
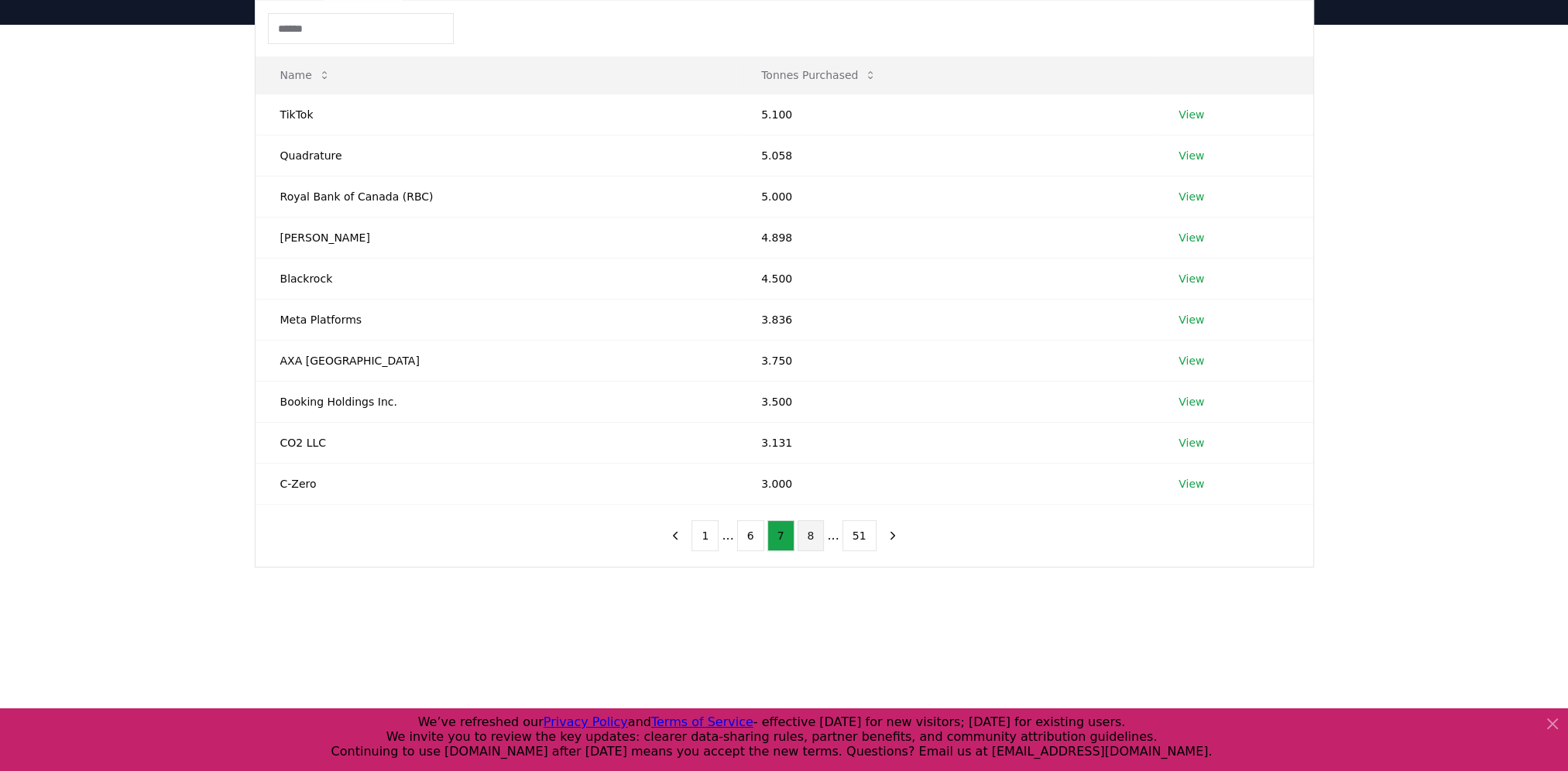
click at [805, 526] on button "8" at bounding box center [810, 536] width 27 height 31
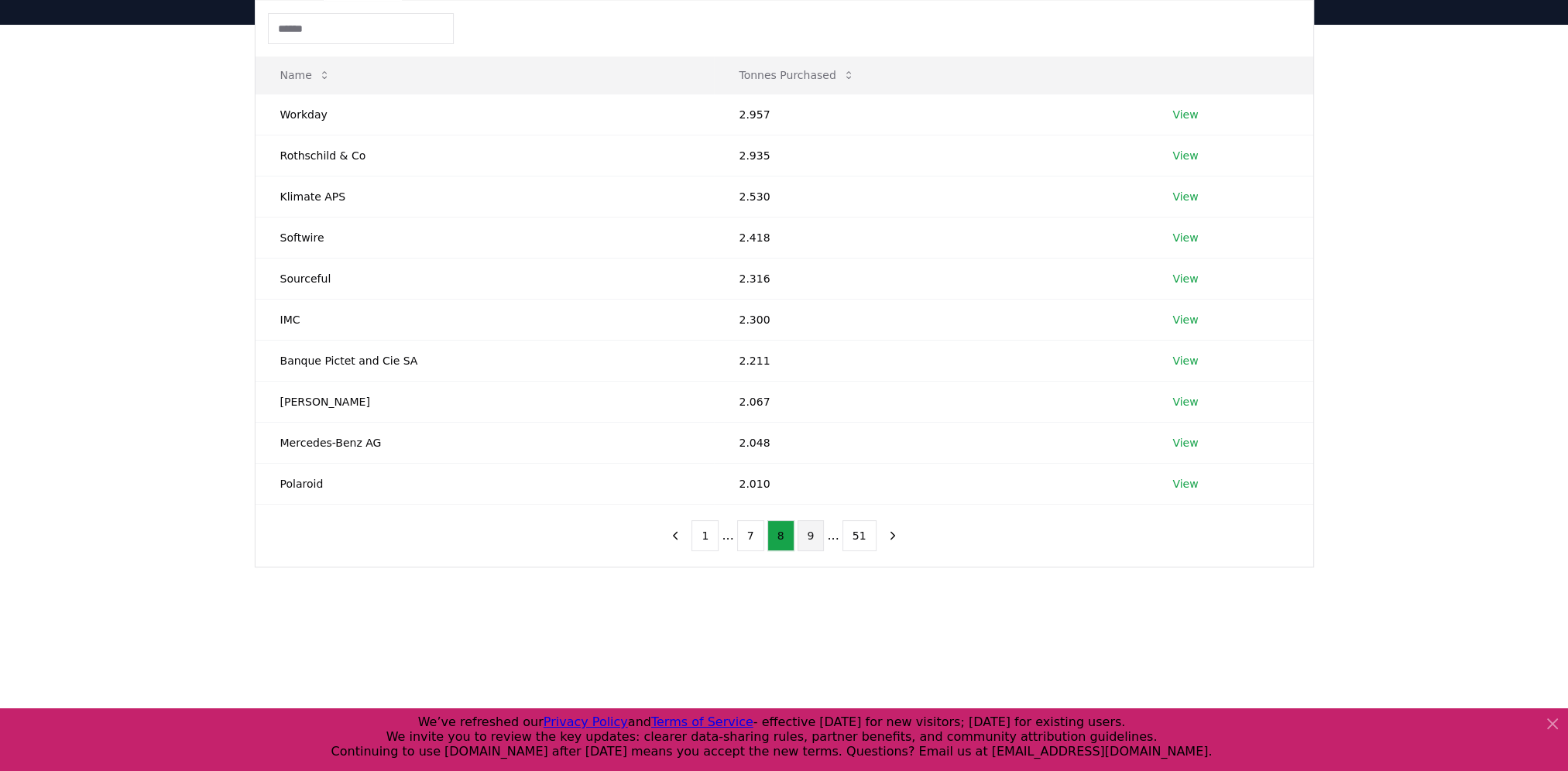
click at [803, 532] on button "9" at bounding box center [810, 536] width 27 height 31
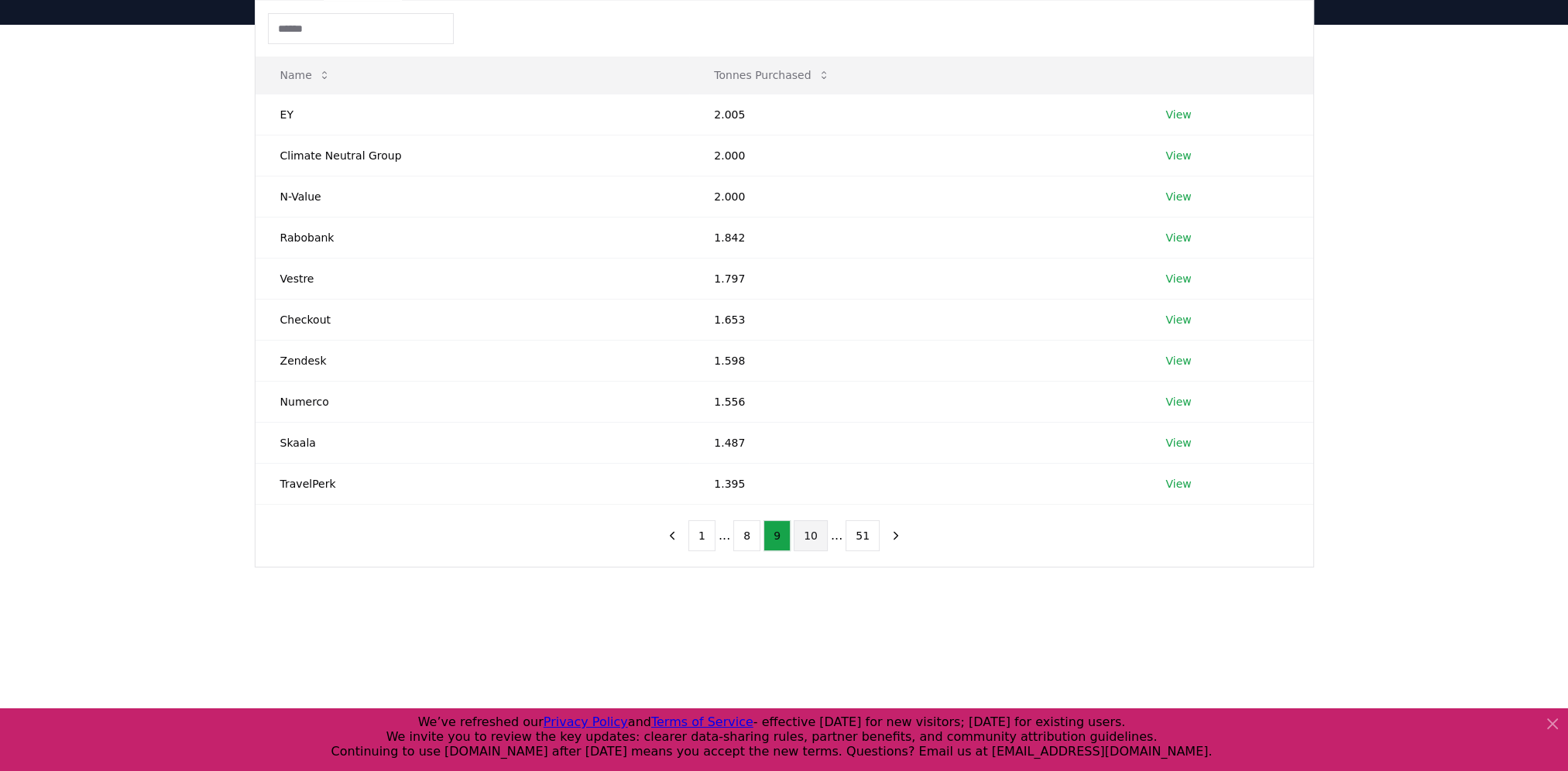
click at [811, 543] on button "10" at bounding box center [810, 536] width 34 height 31
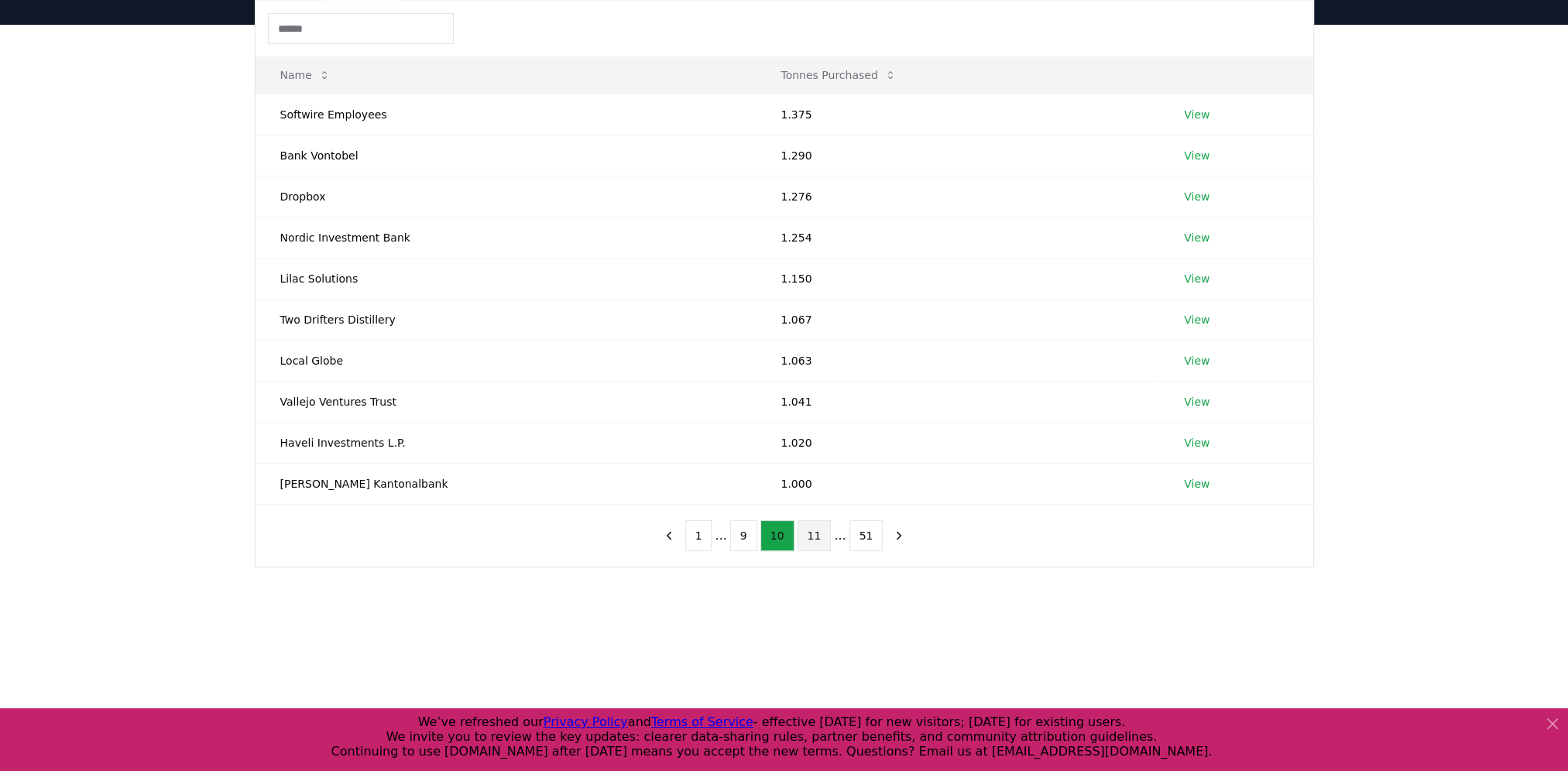
click at [815, 544] on button "11" at bounding box center [814, 536] width 34 height 31
click at [830, 534] on ul "1 ... 10 11 12 ... 51" at bounding box center [784, 536] width 205 height 31
click at [824, 527] on button "12" at bounding box center [817, 536] width 34 height 31
click at [821, 543] on button "13" at bounding box center [817, 536] width 34 height 31
click at [1187, 114] on link "View" at bounding box center [1196, 114] width 25 height 15
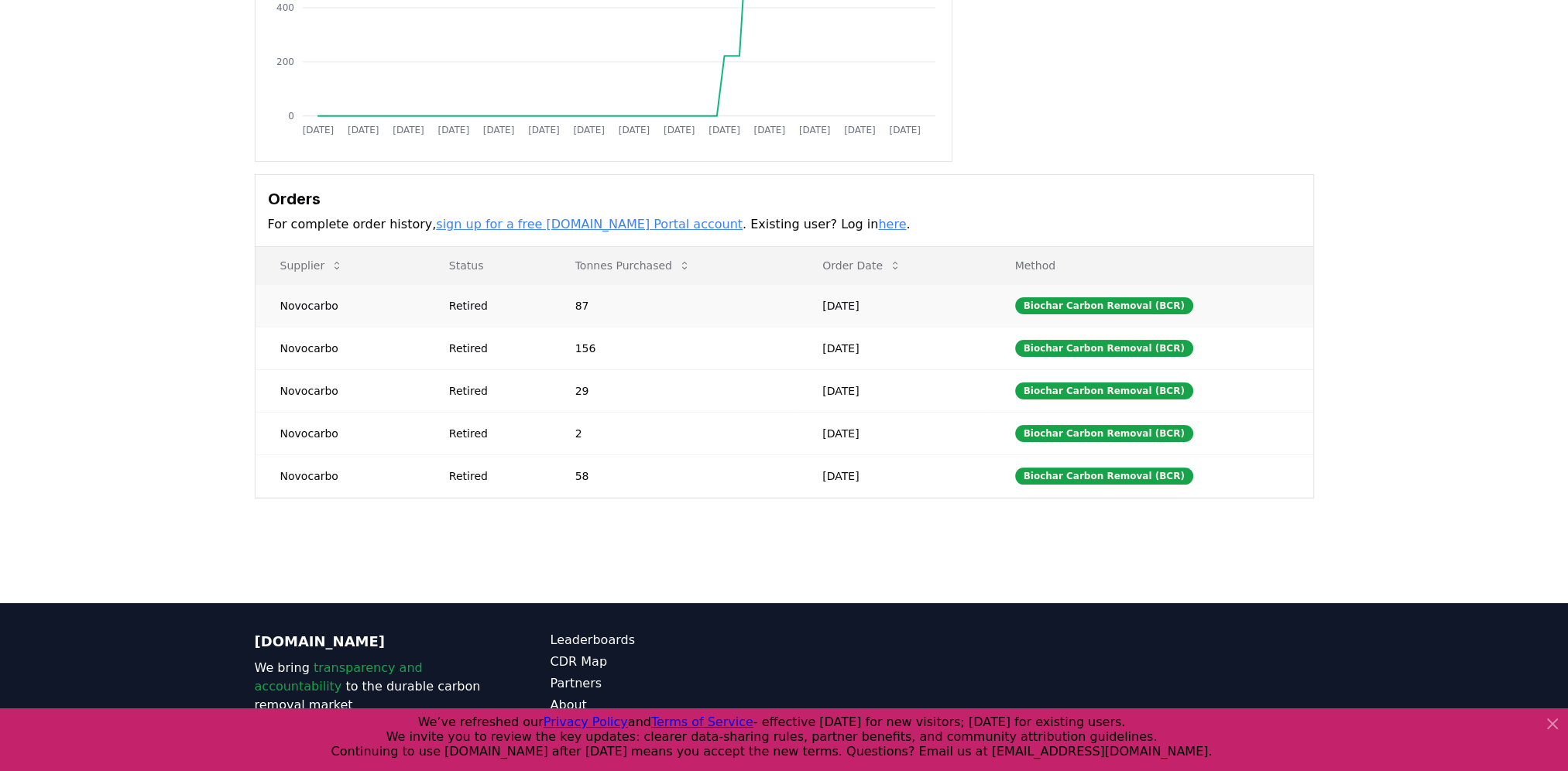
scroll to position [309, 0]
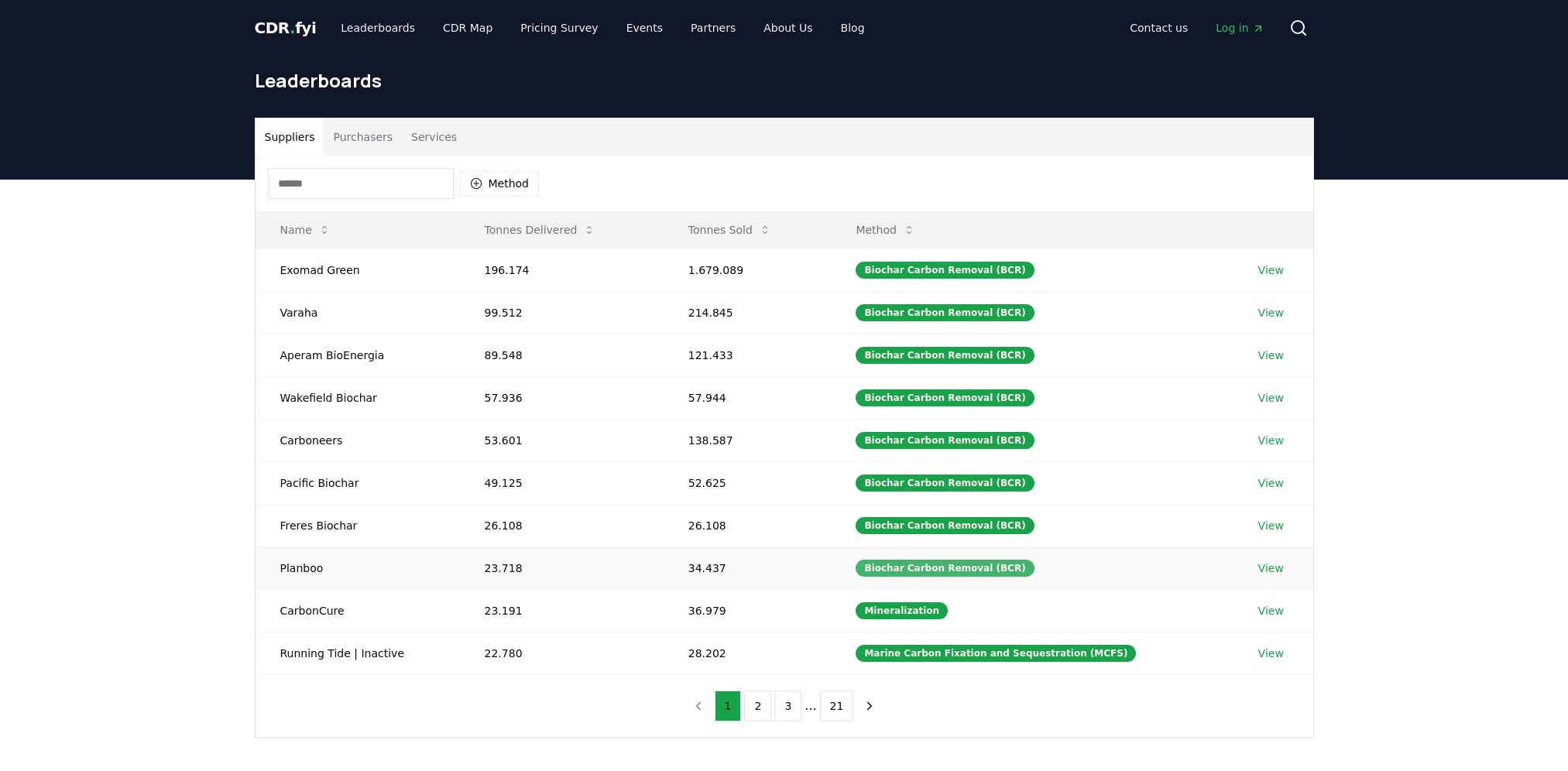
scroll to position [155, 0]
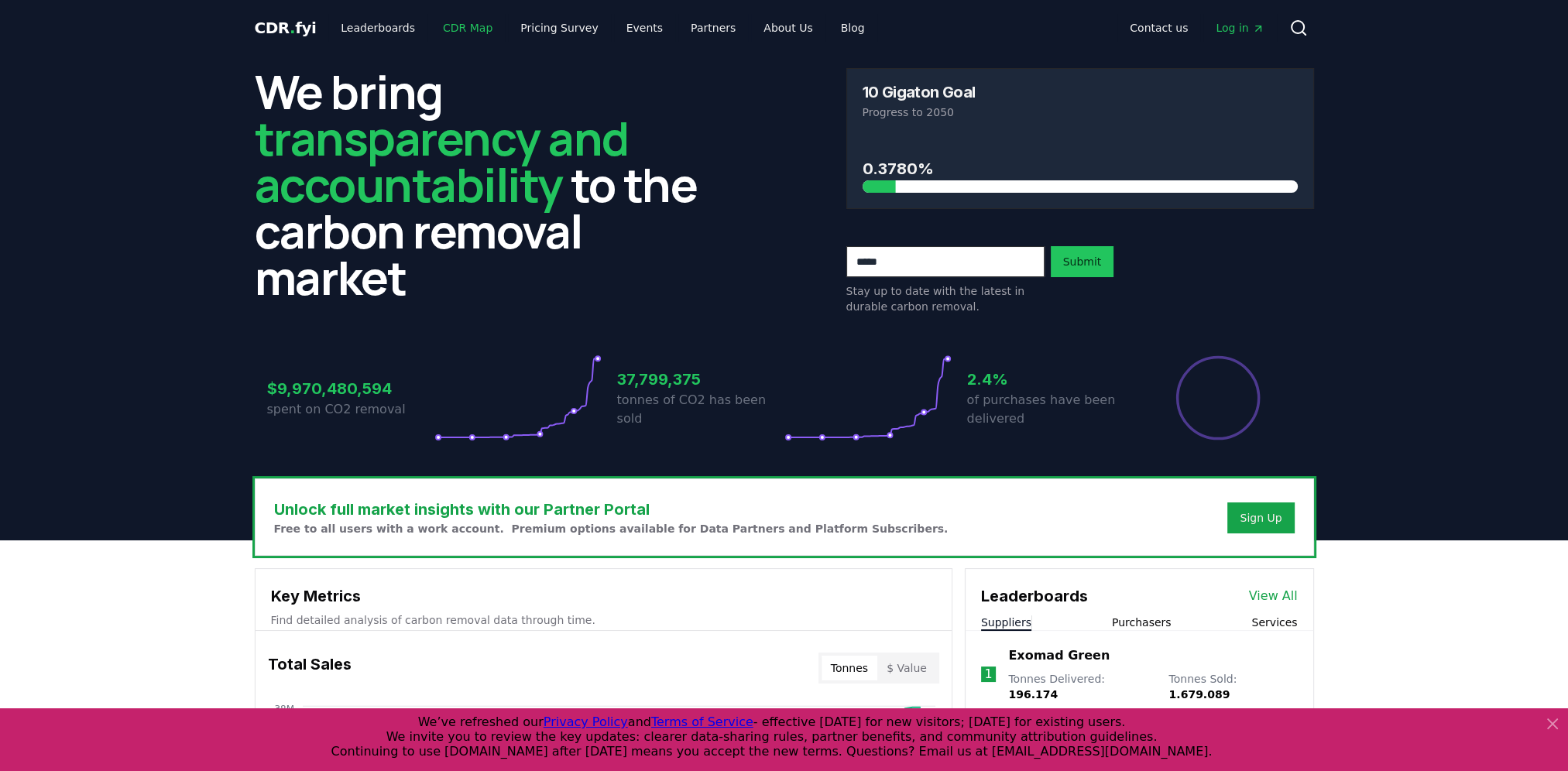
click at [446, 27] on link "CDR Map" at bounding box center [467, 28] width 74 height 28
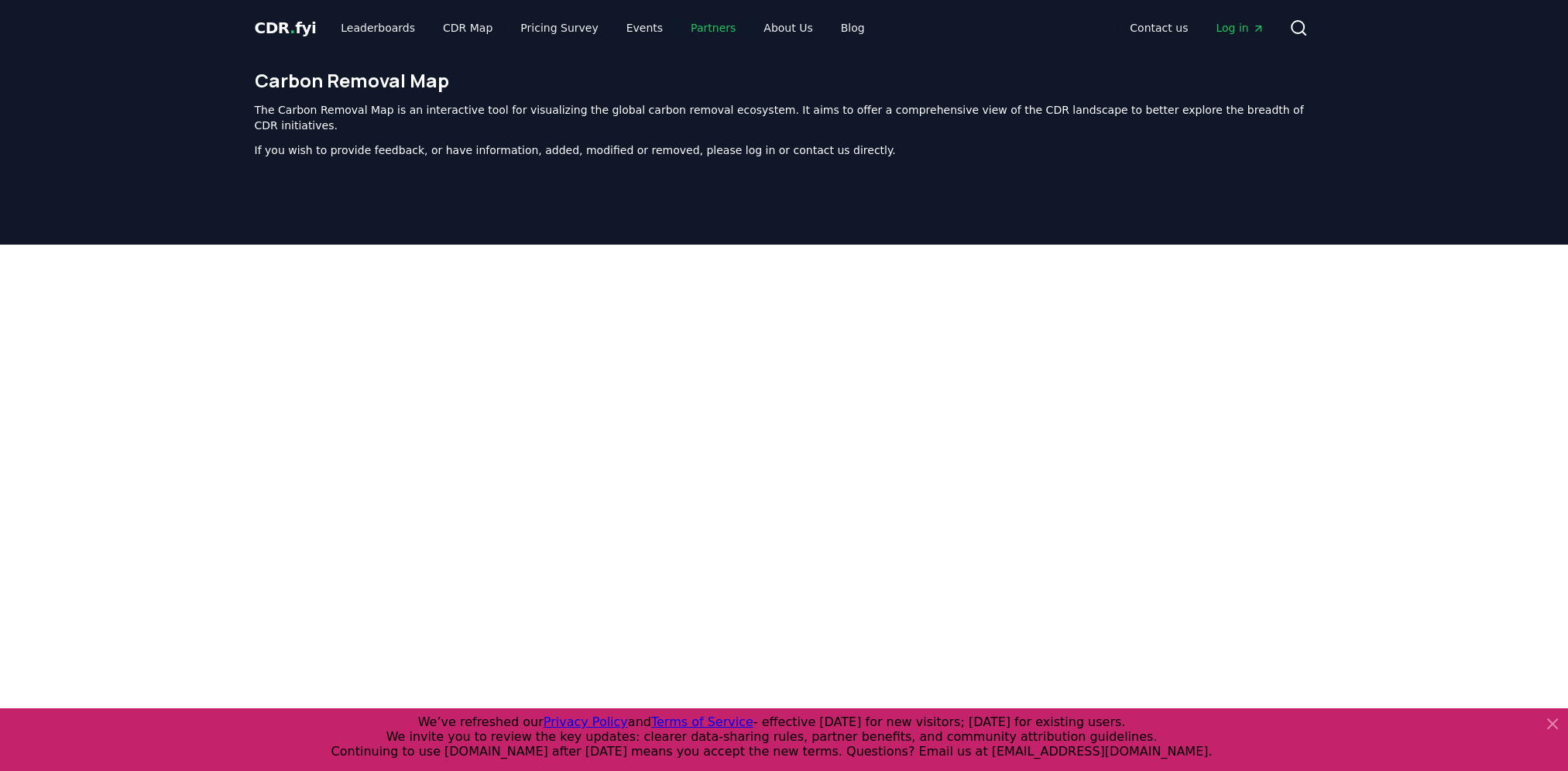
click at [697, 26] on link "Partners" at bounding box center [713, 28] width 70 height 28
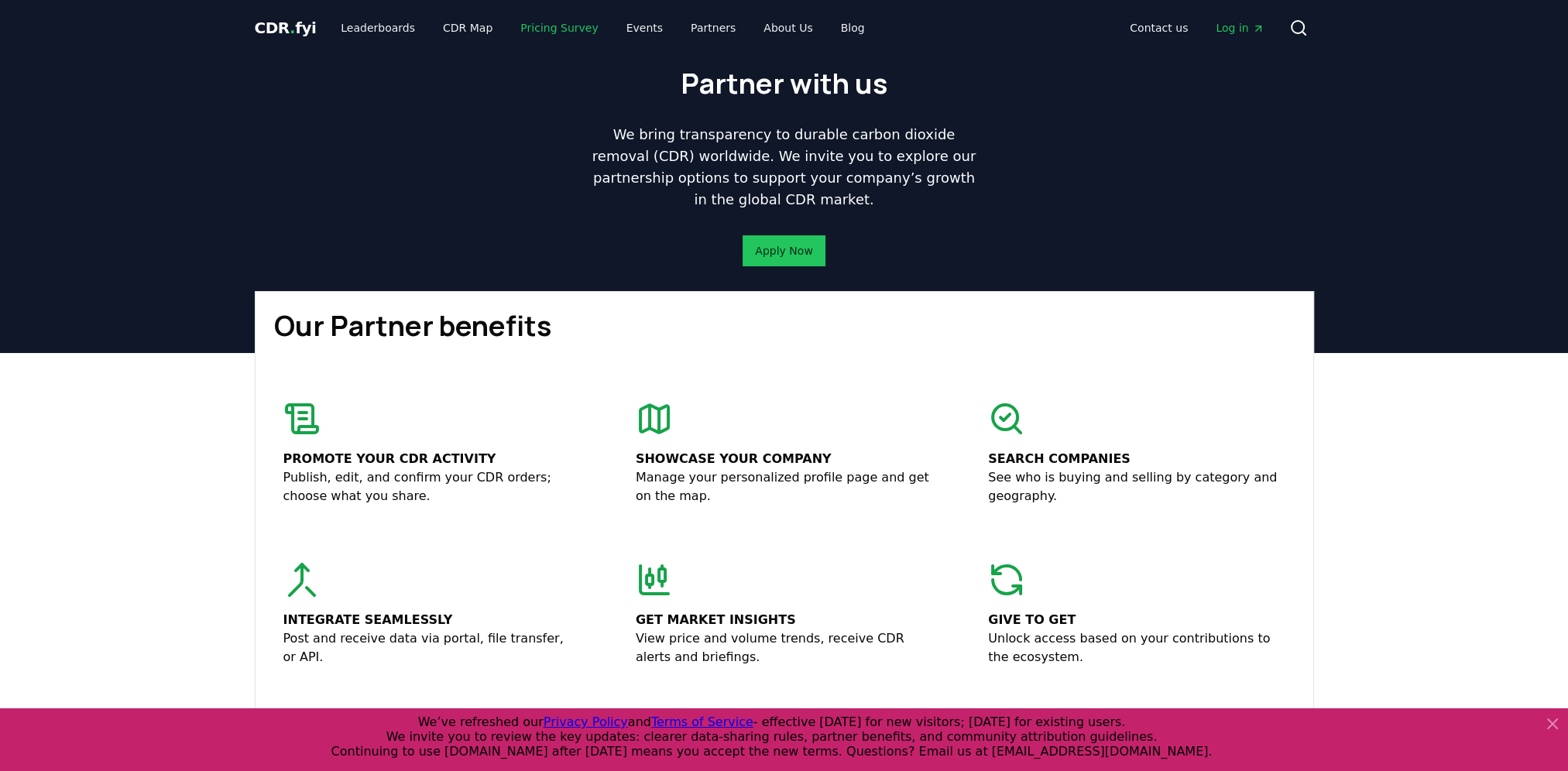
click at [559, 27] on link "Pricing Survey" at bounding box center [559, 28] width 103 height 28
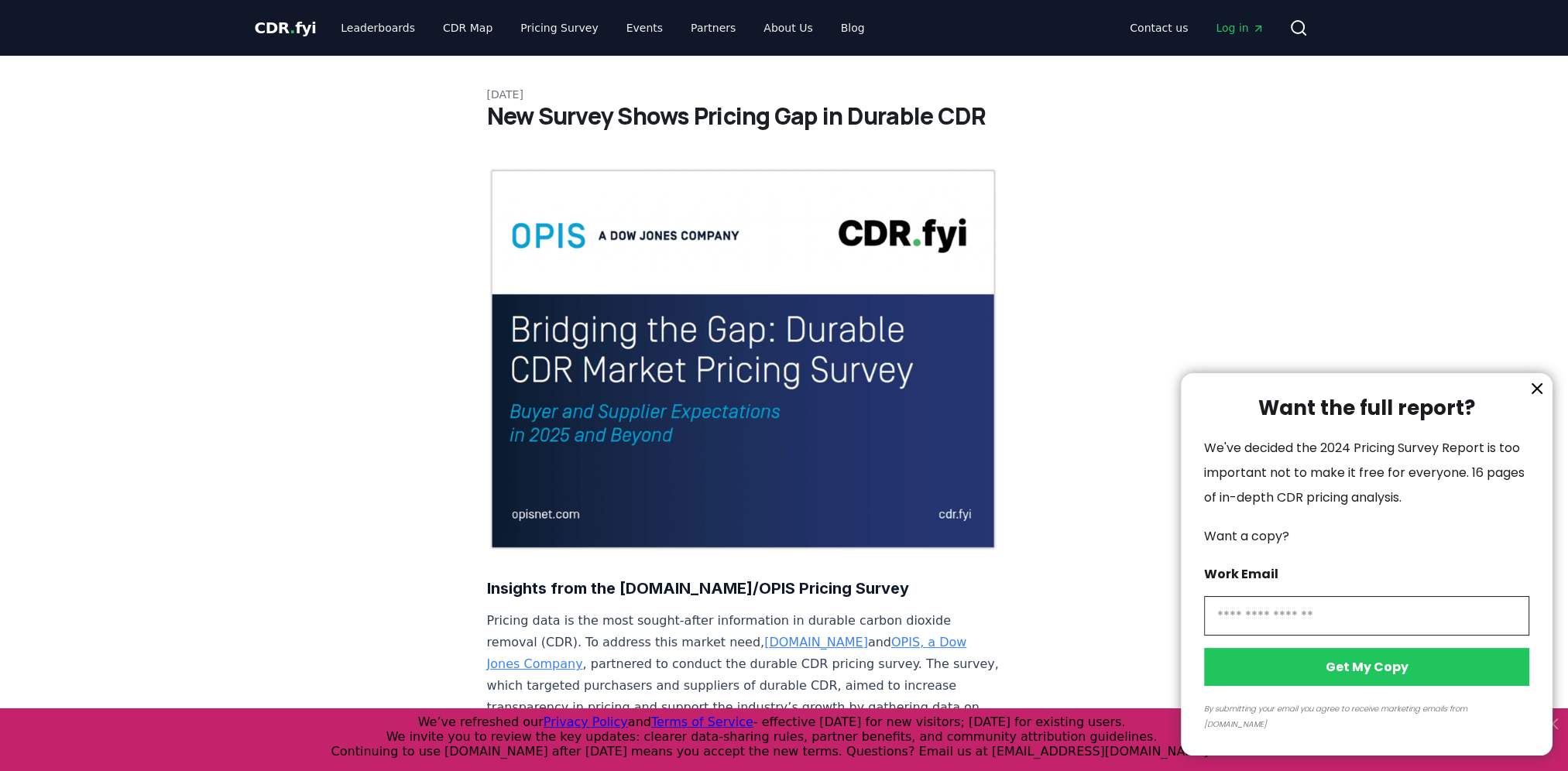
click at [813, 24] on div at bounding box center [784, 385] width 1568 height 771
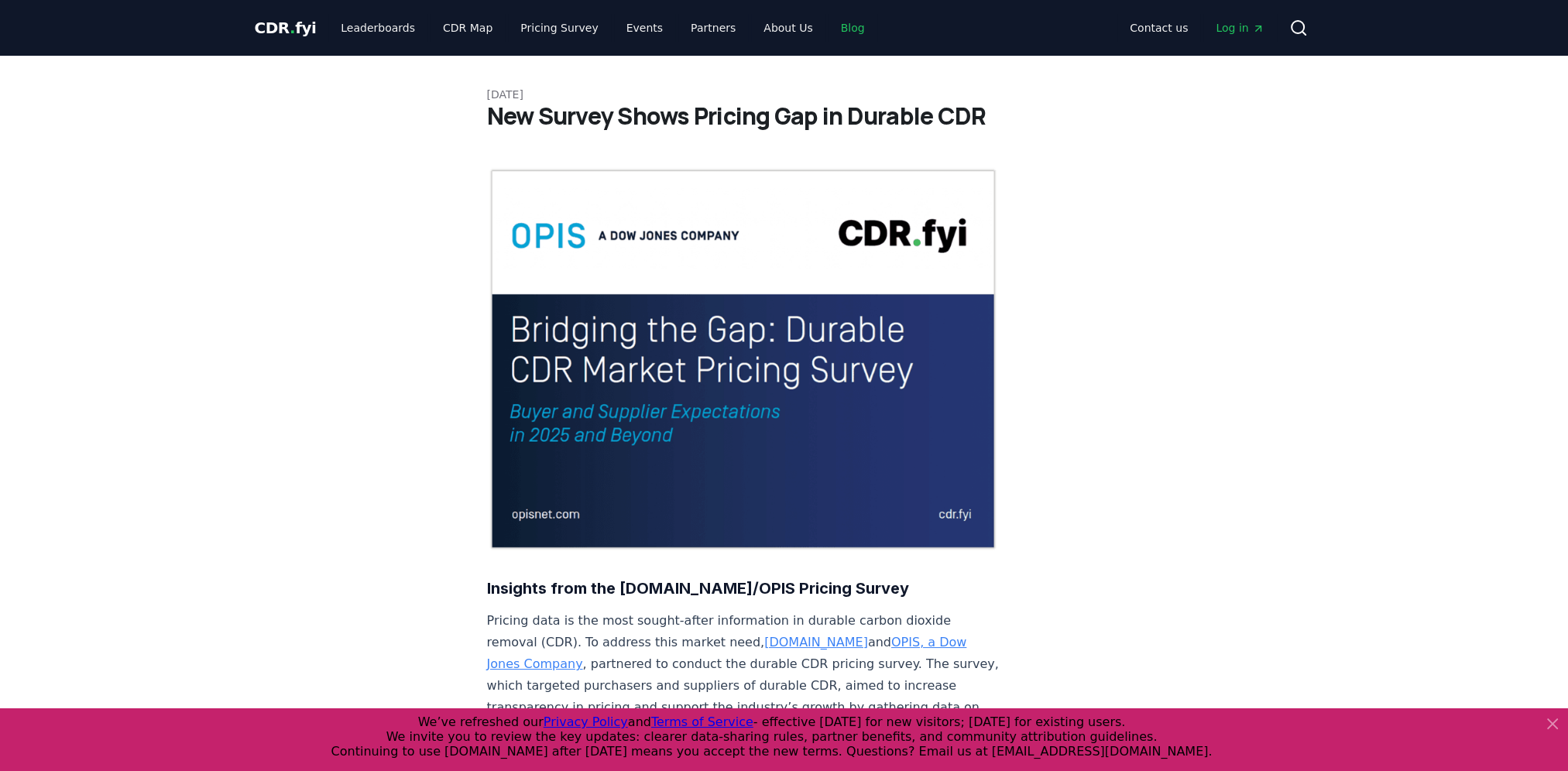
click at [828, 26] on link "Blog" at bounding box center [853, 28] width 49 height 28
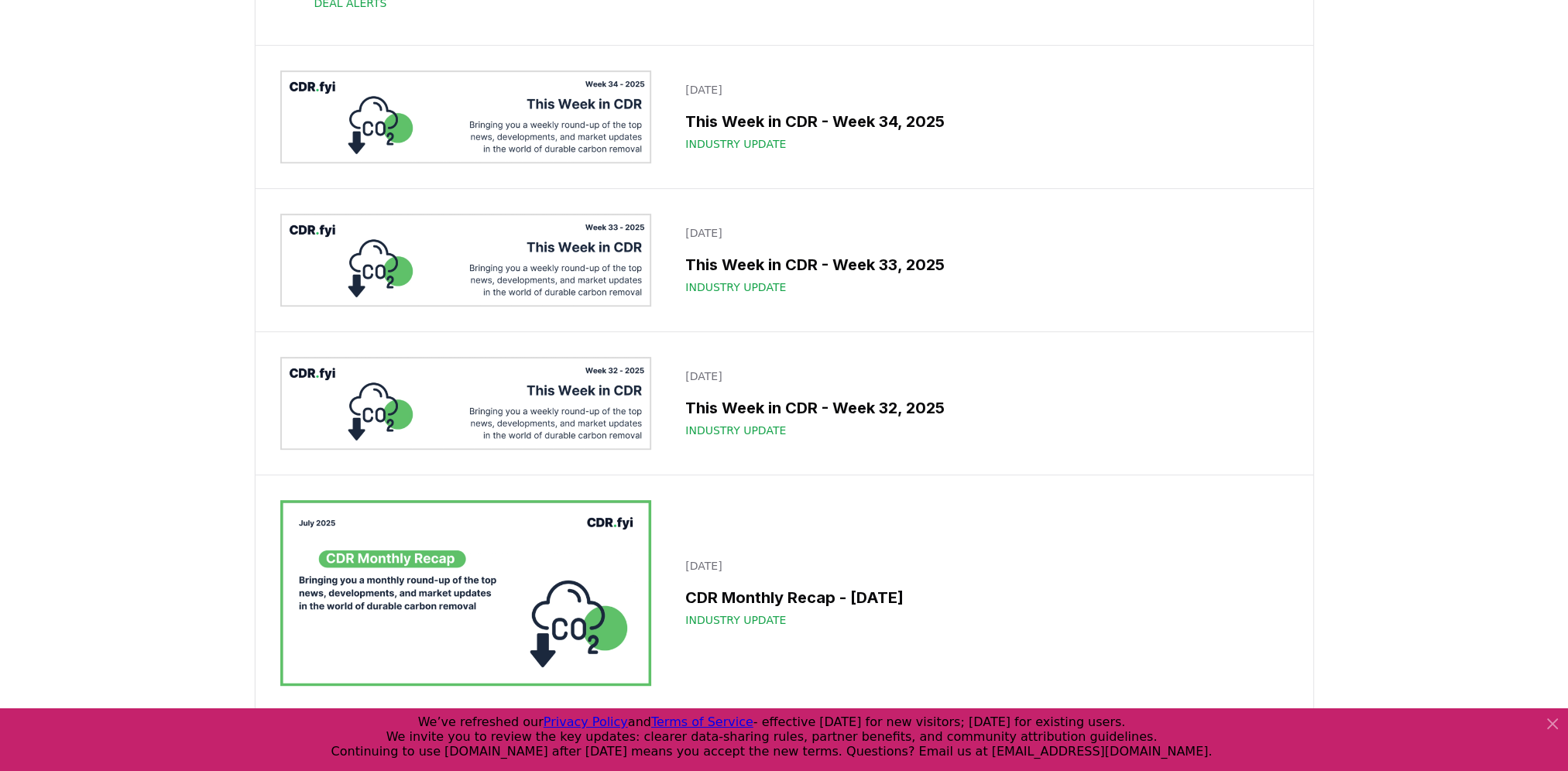
scroll to position [620, 0]
